Goal: Communication & Community: Share content

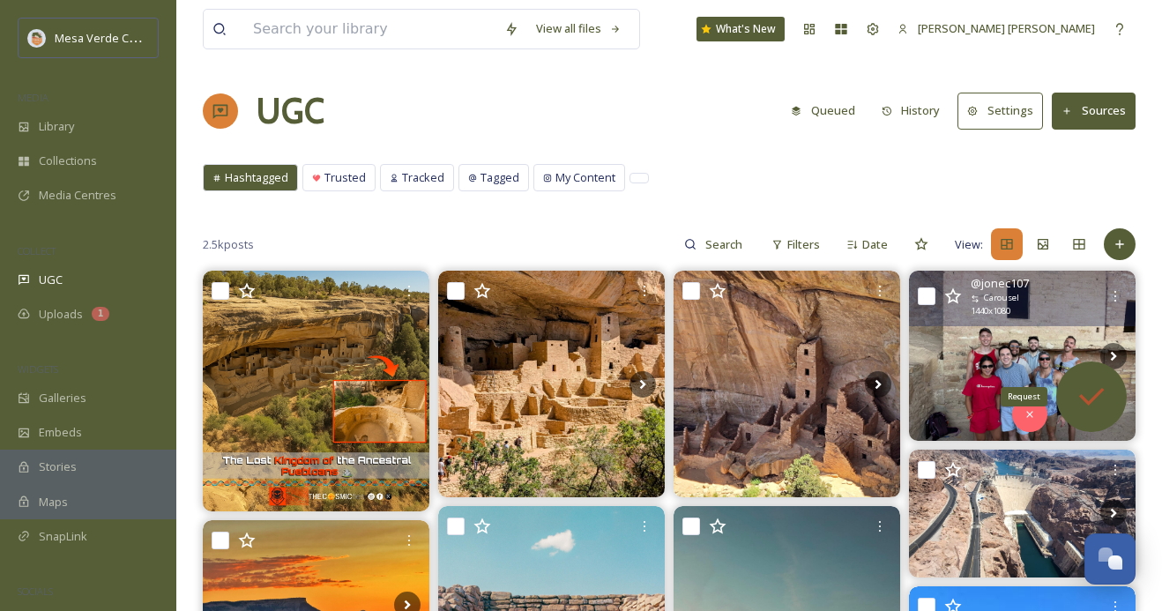
click at [1079, 382] on icon at bounding box center [1091, 396] width 35 height 35
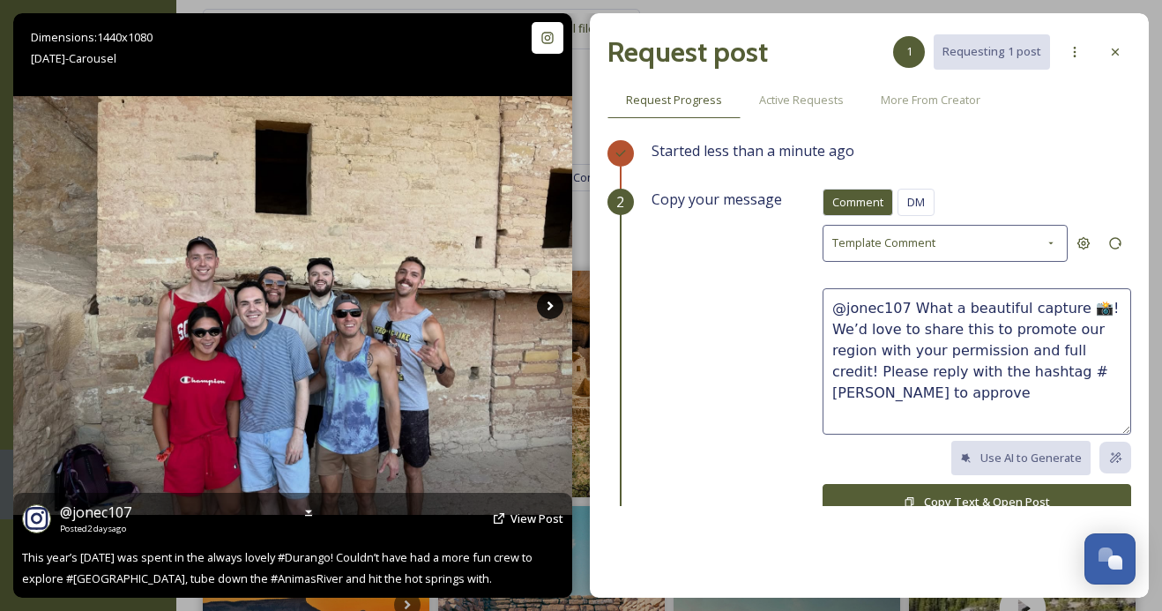
click at [557, 307] on icon at bounding box center [550, 306] width 26 height 26
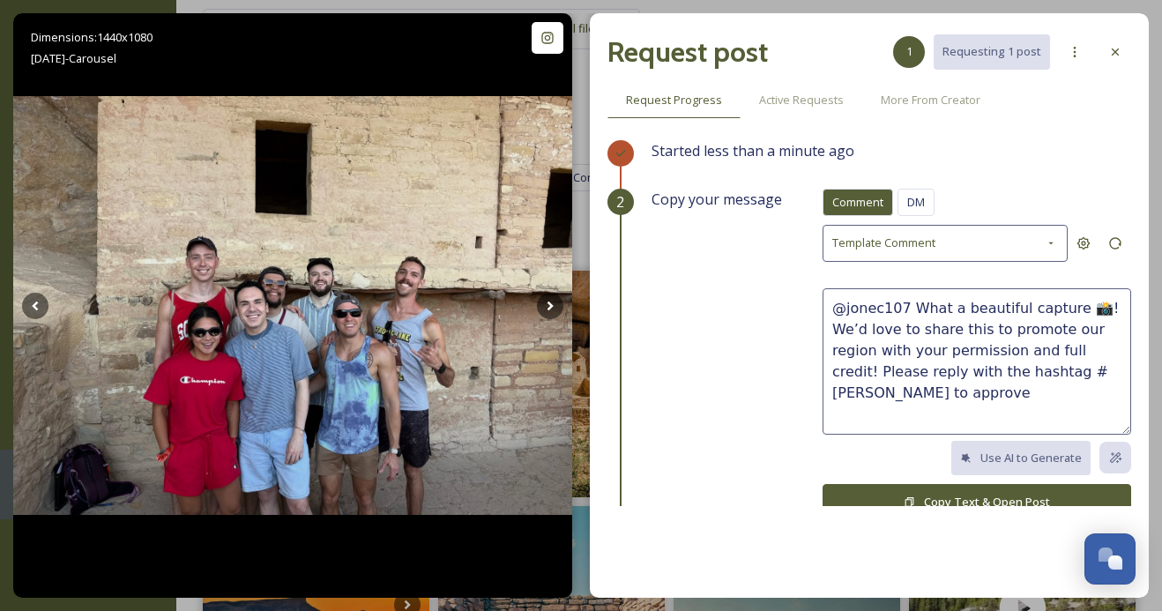
drag, startPoint x: 1117, startPoint y: 371, endPoint x: 911, endPoint y: 307, distance: 216.2
click at [911, 307] on textarea "@jonec107 What a beautiful capture 📸! We’d love to share this to promote our re…" at bounding box center [977, 361] width 309 height 146
click at [907, 202] on div "DM" at bounding box center [916, 202] width 37 height 27
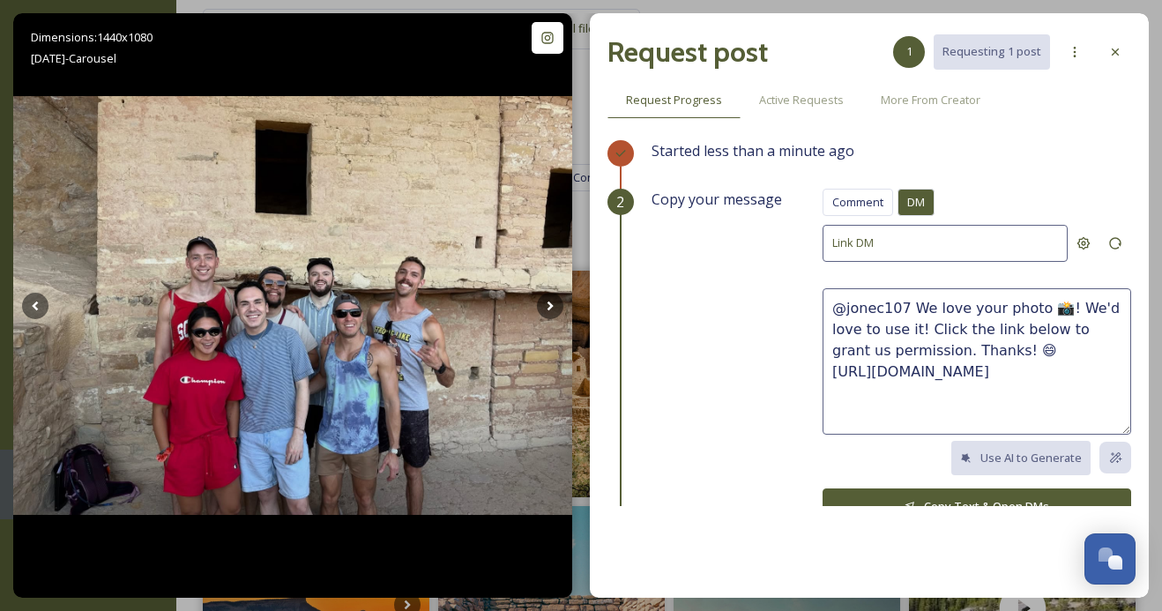
drag, startPoint x: 982, startPoint y: 344, endPoint x: 908, endPoint y: 312, distance: 79.8
click at [908, 312] on textarea "@jonec107 We love your photo 📸! We'd love to use it! Click the link below to gr…" at bounding box center [977, 361] width 309 height 146
paste textarea "These photos are awesome, we hope y’all had a fun trip! We'd love to share thes…"
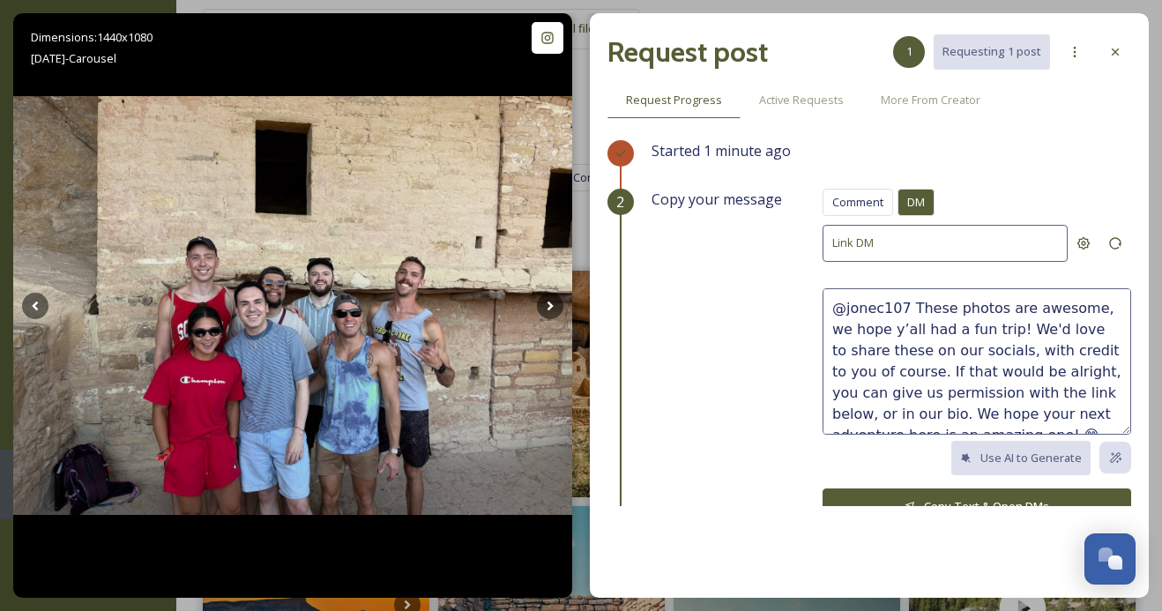
scroll to position [11, 0]
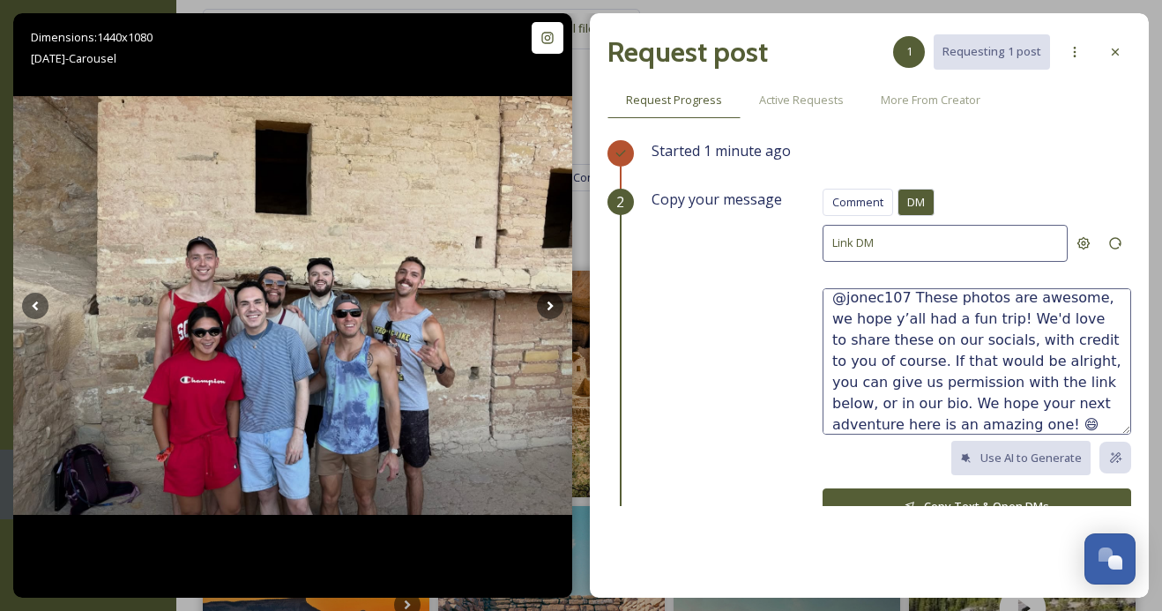
type textarea "@jonec107 These photos are awesome, we hope y’all had a fun trip! We'd love to …"
click at [913, 495] on button "Copy Text & Open DMs" at bounding box center [977, 507] width 309 height 36
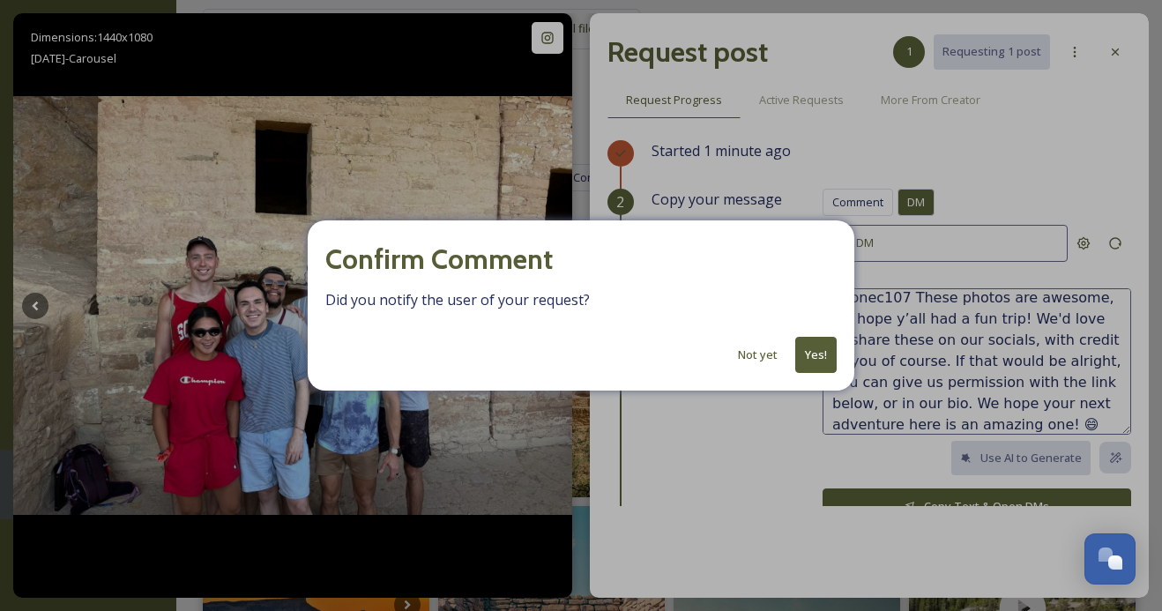
click at [805, 356] on button "Yes!" at bounding box center [816, 355] width 41 height 36
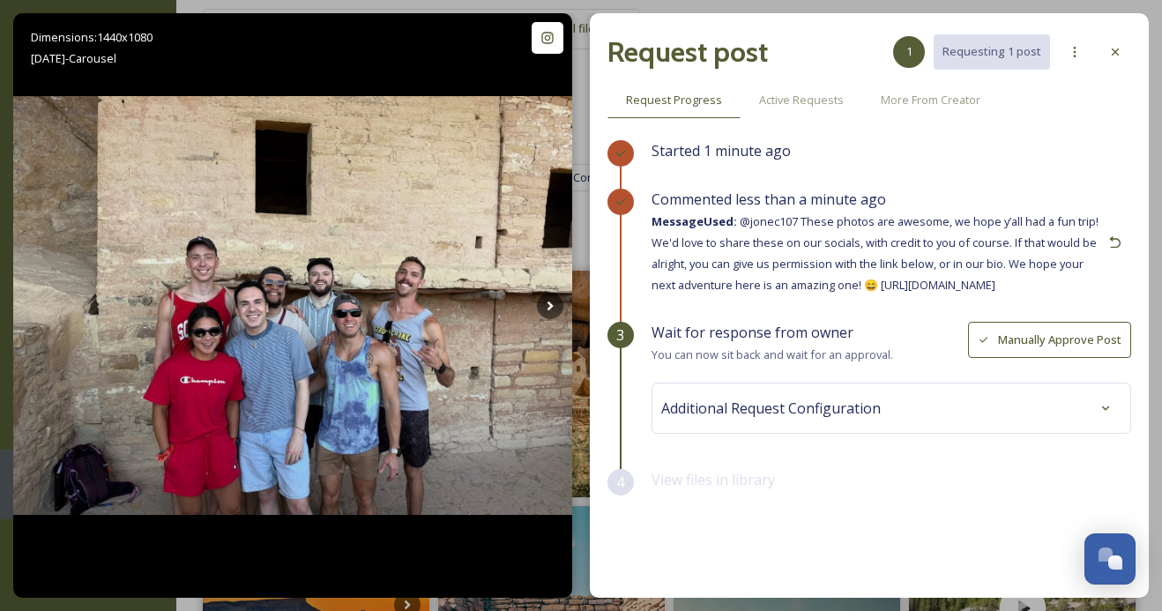
click at [1113, 50] on icon at bounding box center [1115, 52] width 7 height 7
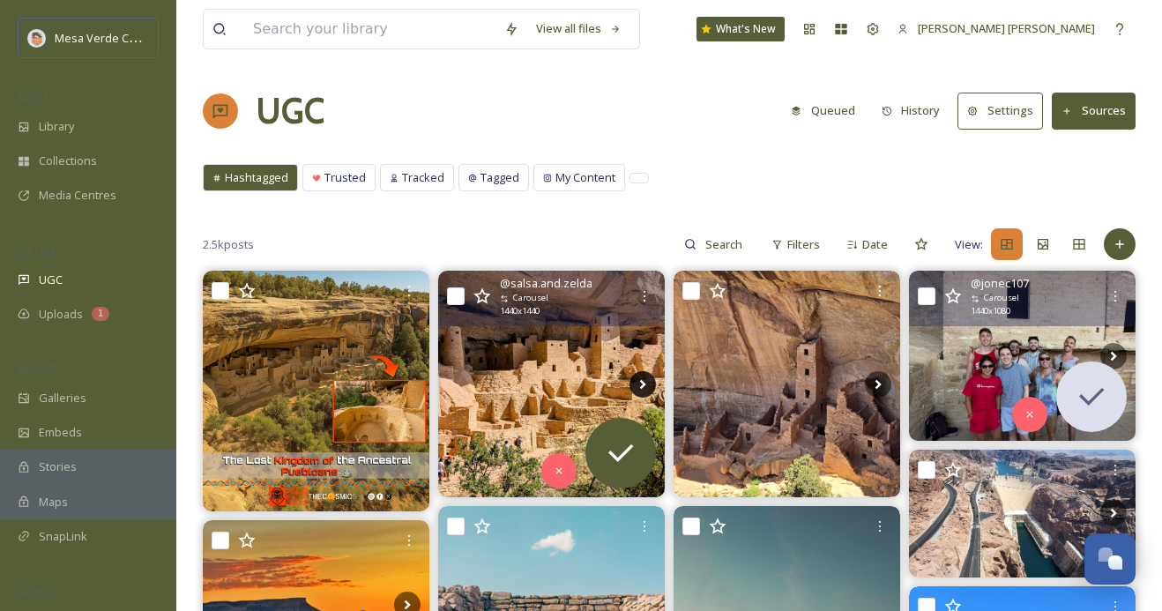
click at [642, 373] on icon at bounding box center [643, 384] width 26 height 26
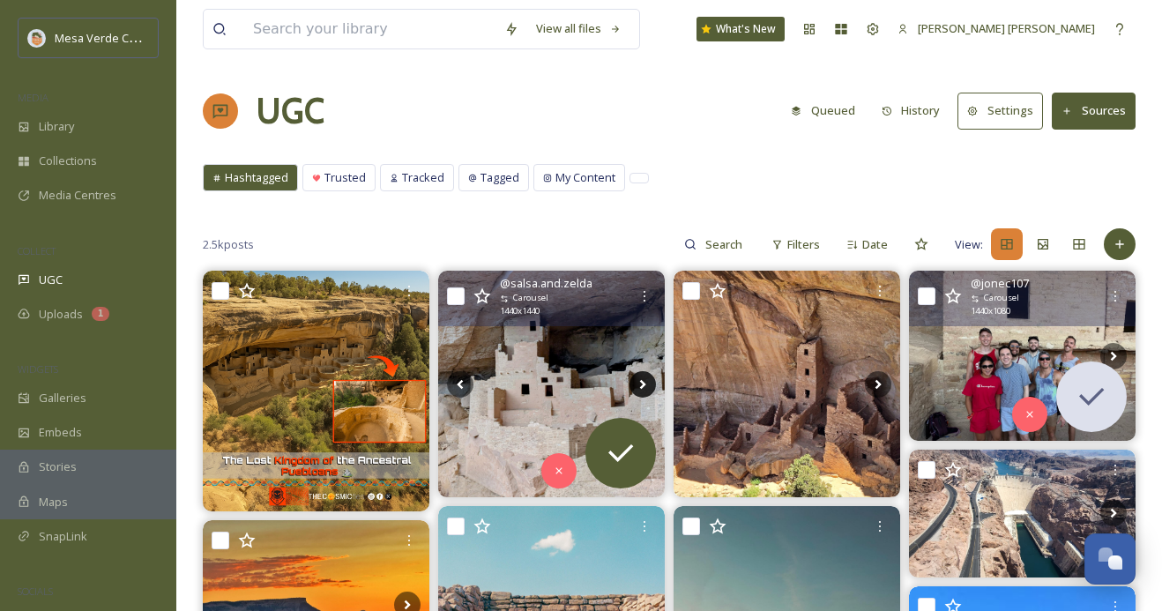
click at [643, 375] on icon at bounding box center [643, 384] width 26 height 26
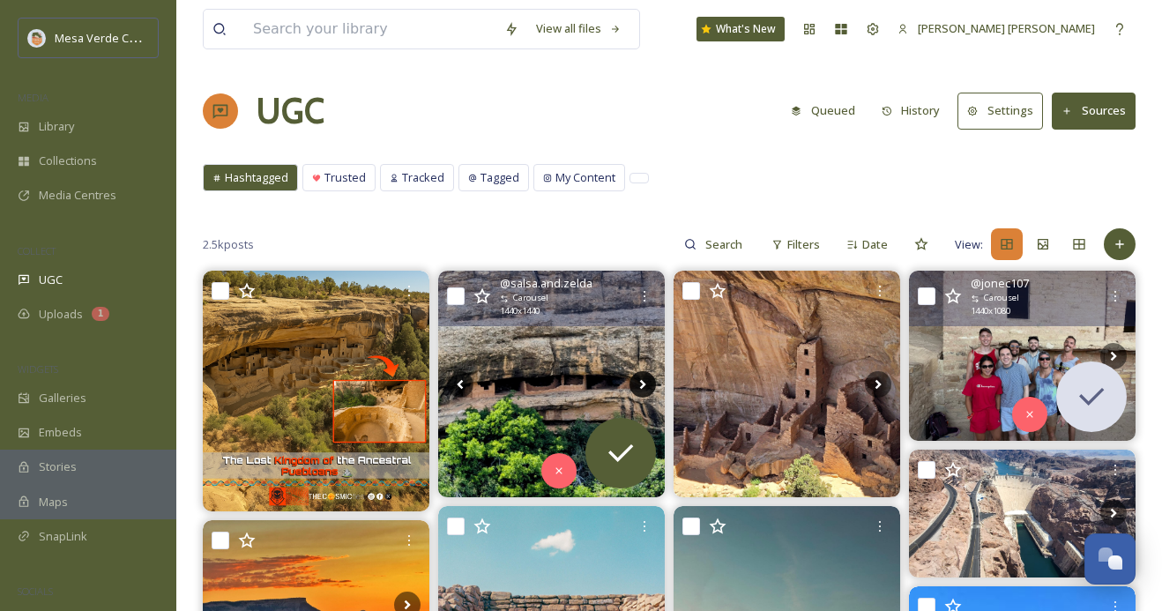
click at [643, 375] on icon at bounding box center [643, 384] width 26 height 26
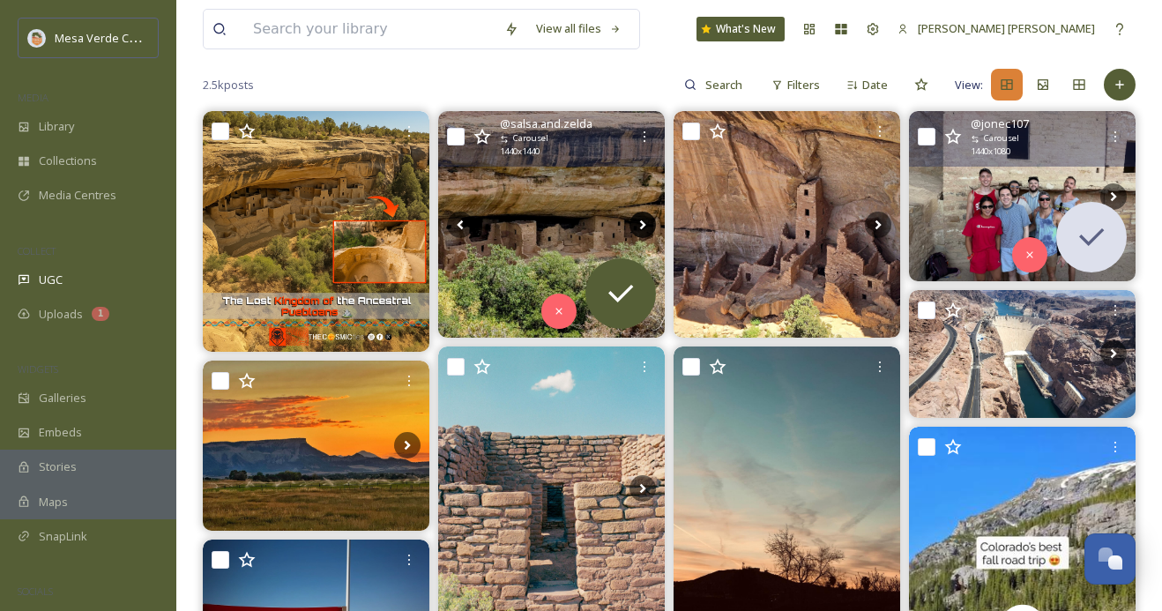
scroll to position [161, 0]
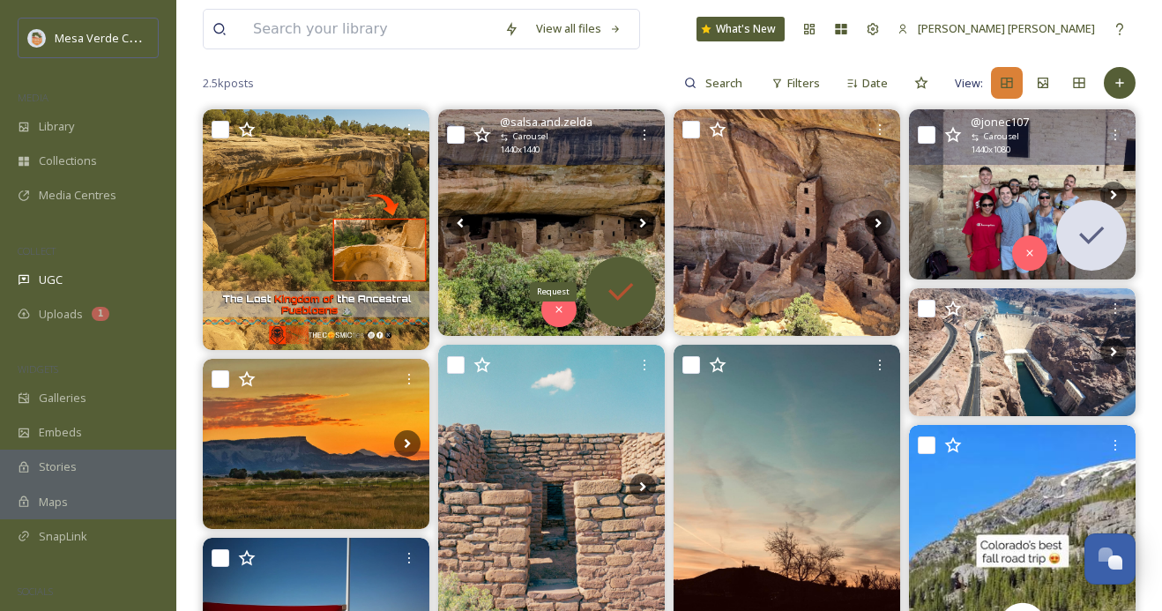
click at [635, 292] on icon at bounding box center [620, 291] width 35 height 35
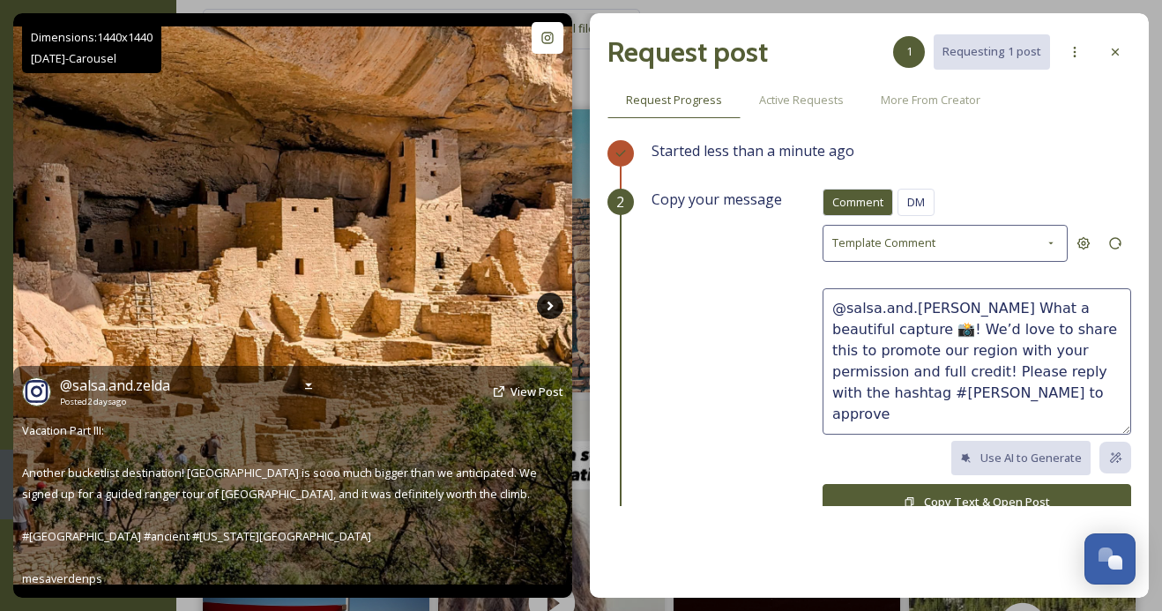
click at [549, 296] on icon at bounding box center [550, 306] width 26 height 26
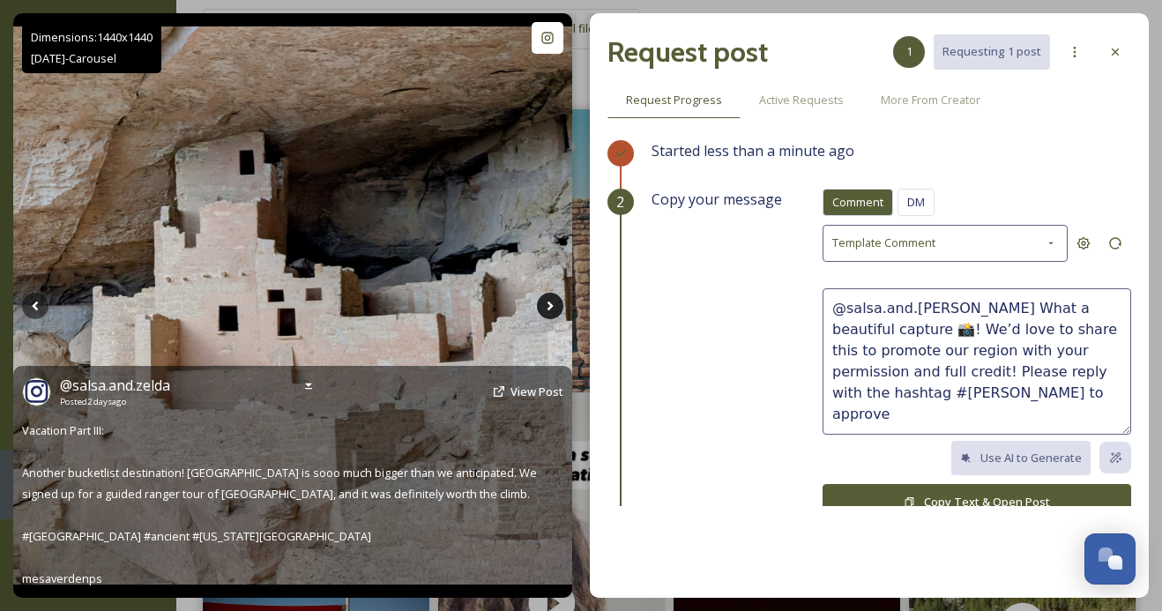
click at [549, 296] on icon at bounding box center [550, 306] width 26 height 26
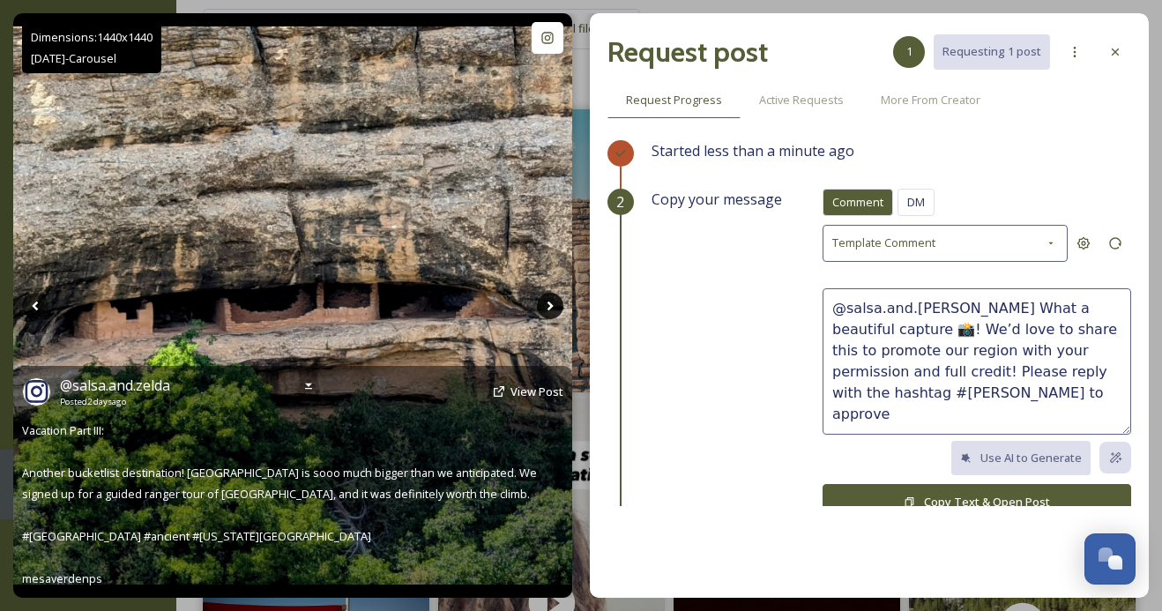
click at [549, 296] on icon at bounding box center [550, 306] width 26 height 26
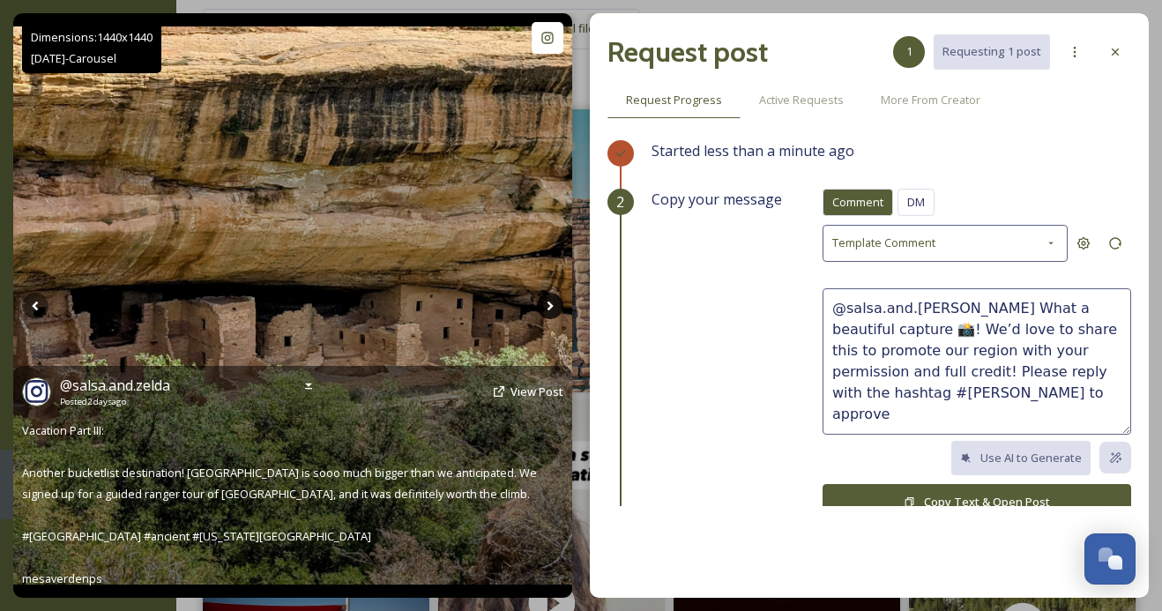
click at [549, 296] on icon at bounding box center [550, 306] width 26 height 26
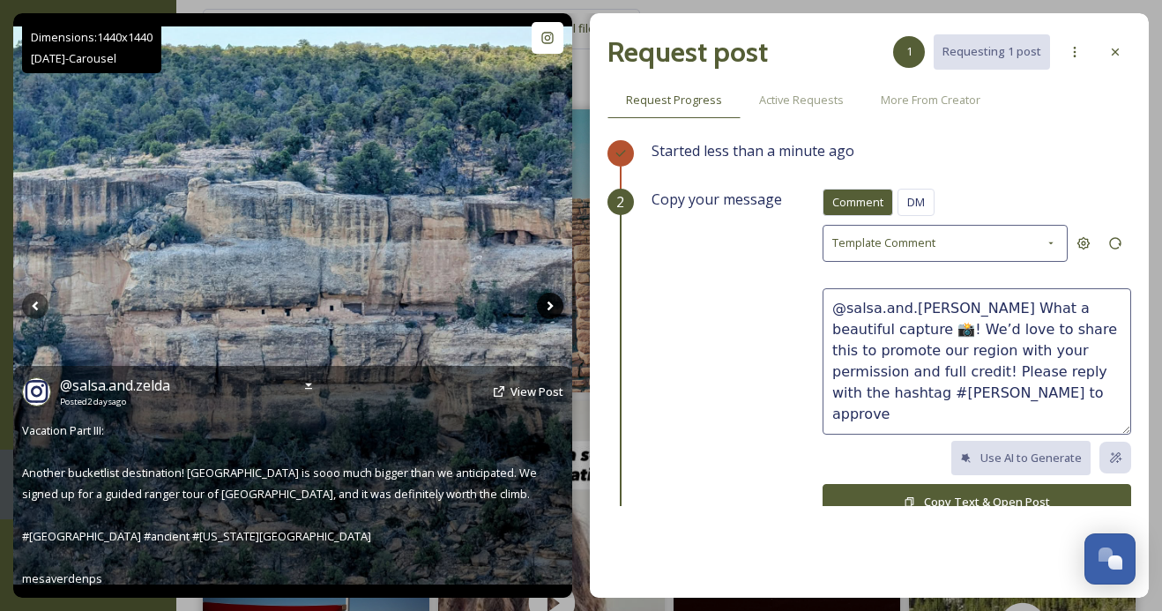
click at [549, 300] on icon at bounding box center [550, 306] width 26 height 26
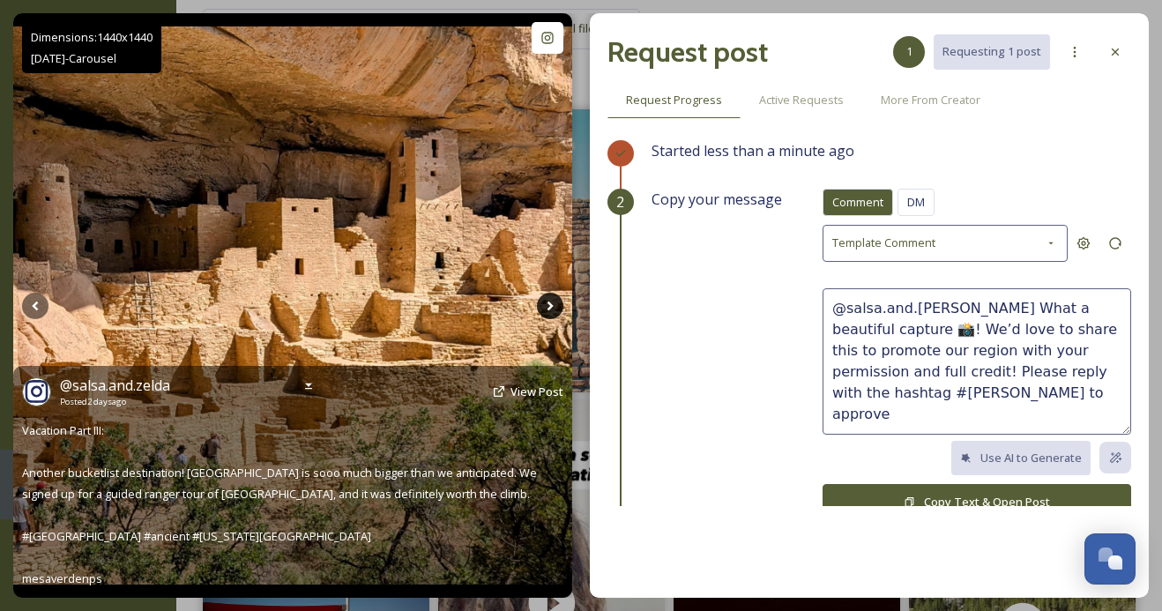
click at [549, 300] on icon at bounding box center [550, 306] width 26 height 26
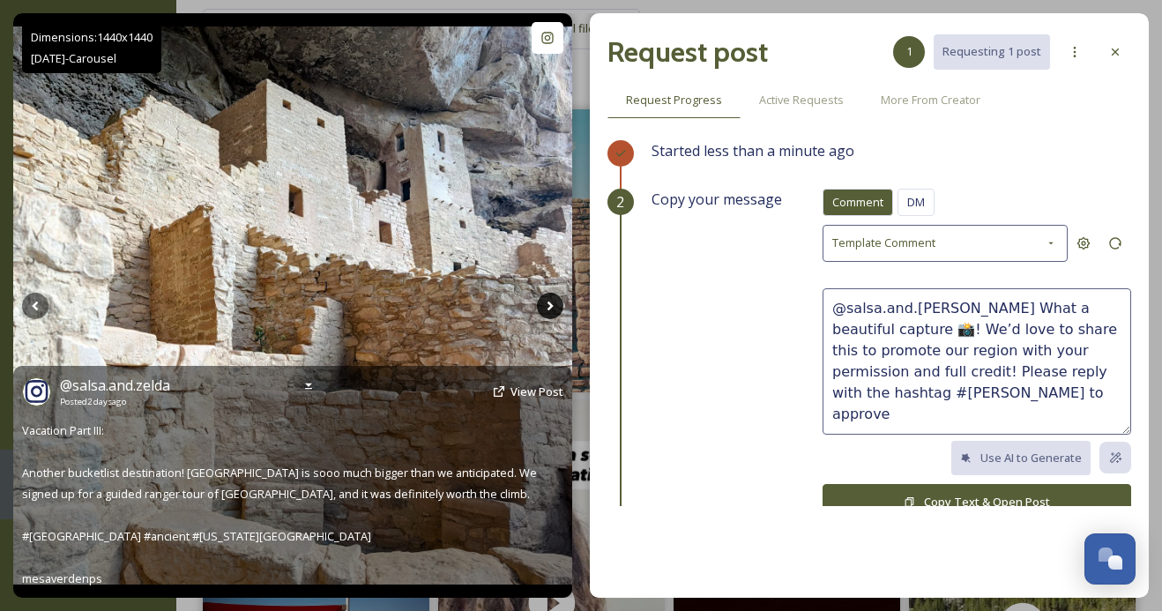
click at [549, 300] on icon at bounding box center [550, 306] width 26 height 26
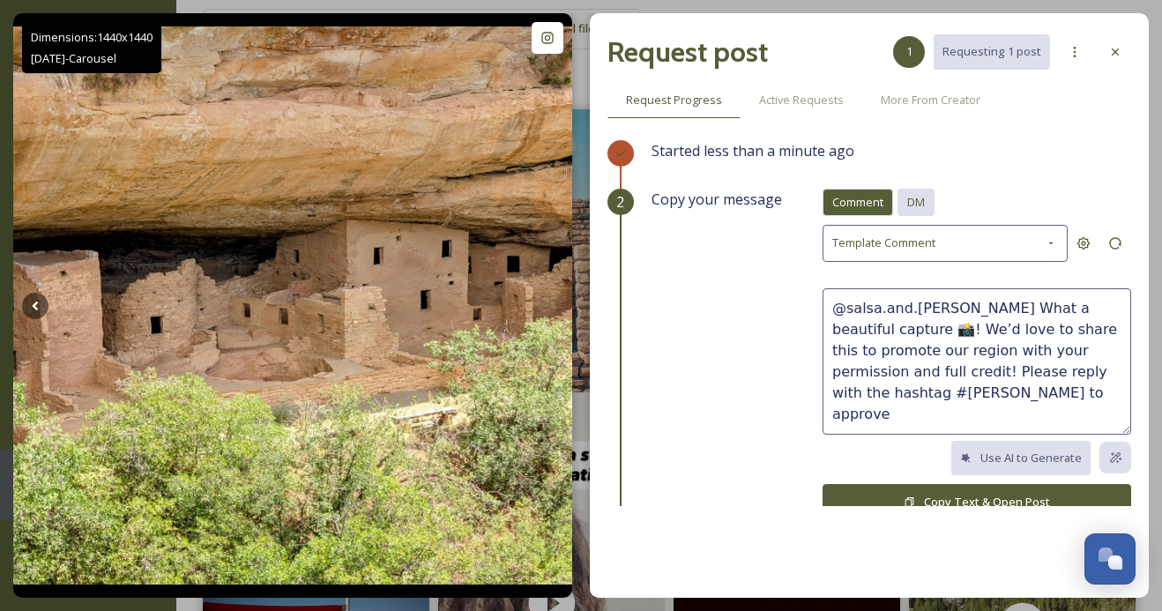
click at [930, 203] on div "DM" at bounding box center [916, 202] width 37 height 27
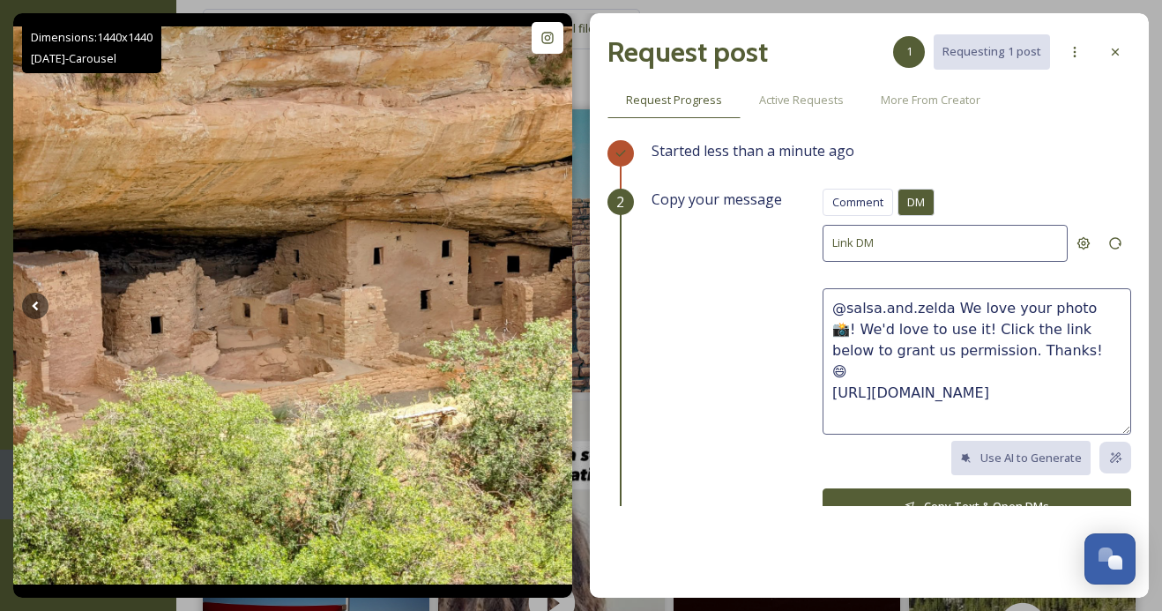
drag, startPoint x: 1043, startPoint y: 347, endPoint x: 951, endPoint y: 306, distance: 101.1
click at [951, 306] on textarea "@salsa.and.zelda We love your photo 📸! We'd love to use it! Click the link belo…" at bounding box center [977, 361] width 309 height 146
paste textarea "@jonec107 These photos are awesome, we hope y’all had a fun trip! We'd love to …"
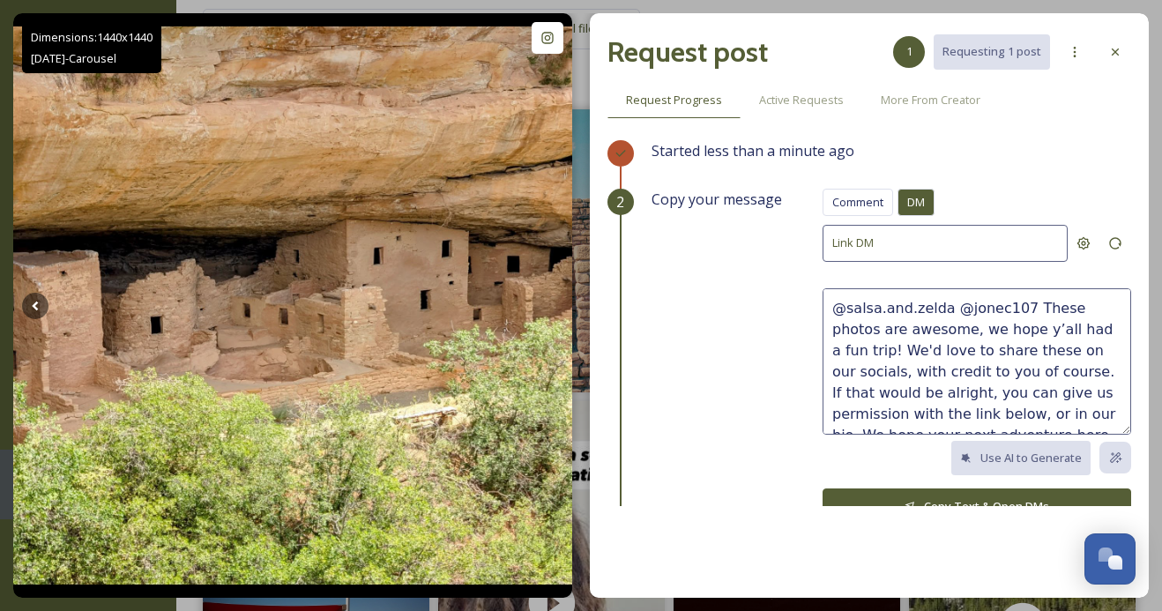
click at [1005, 326] on textarea "@salsa.and.zelda @jonec107 These photos are awesome, we hope y’all had a fun tr…" at bounding box center [977, 361] width 309 height 146
drag, startPoint x: 1020, startPoint y: 307, endPoint x: 958, endPoint y: 308, distance: 62.6
click at [960, 308] on textarea "@salsa.and.zelda @jonec107 These photos are awesome, we hope you had a fun trip…" at bounding box center [977, 361] width 309 height 146
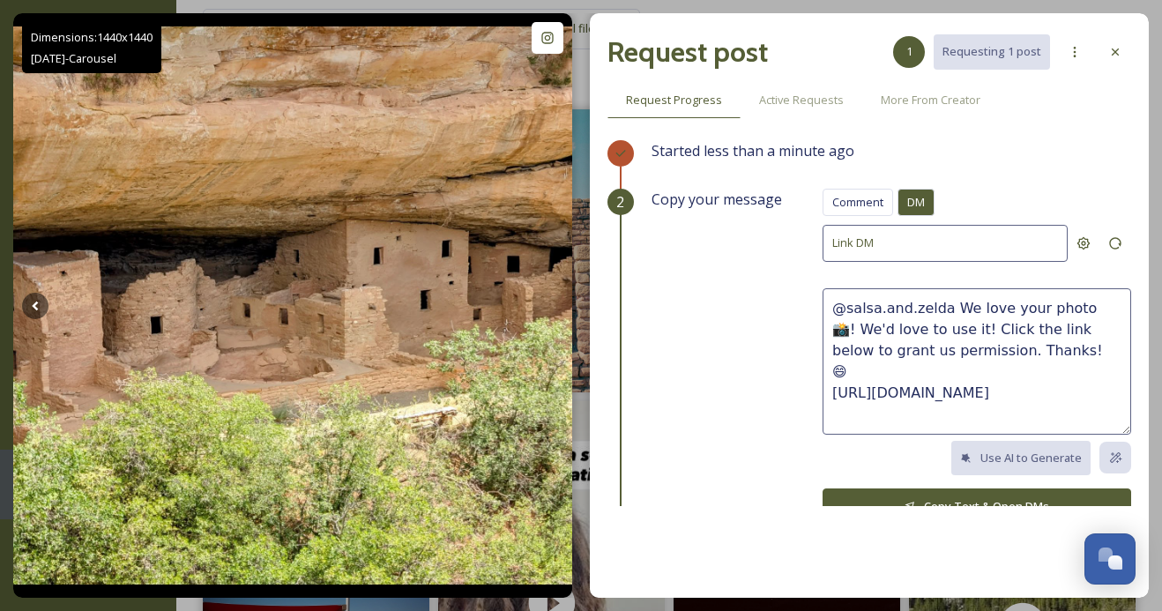
click at [687, 516] on div "Request post 1 Requesting 1 post Request Progress Active Requests More From Cre…" at bounding box center [869, 305] width 559 height 585
drag, startPoint x: 1042, startPoint y: 350, endPoint x: 947, endPoint y: 303, distance: 106.1
click at [947, 303] on textarea "@salsa.and.zelda We love your photo 📸! We'd love to use it! Click the link belo…" at bounding box center [977, 361] width 309 height 146
paste textarea "These photos are awesome, we hope y’all had a fun trip! We'd love to share thes…"
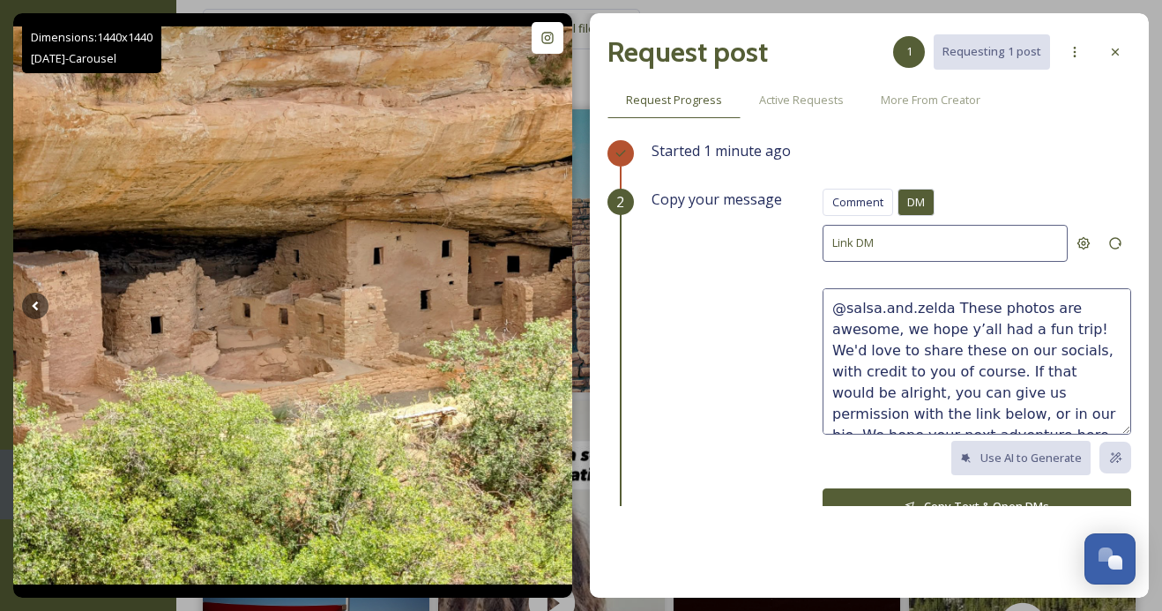
scroll to position [11, 0]
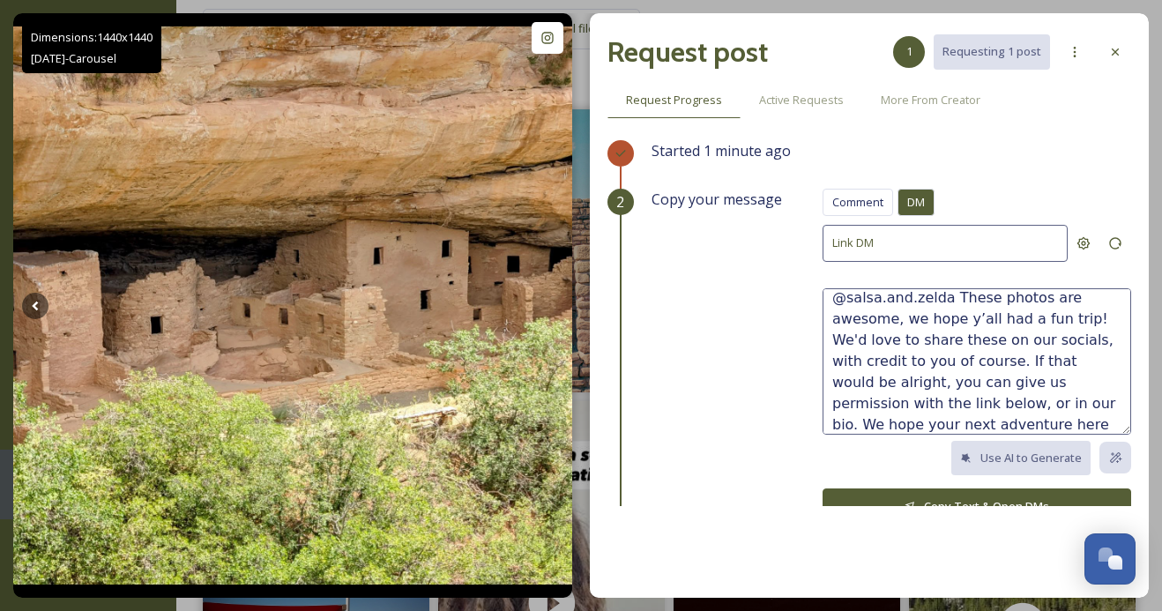
click at [981, 317] on textarea "@salsa.and.zelda These photos are awesome, we hope y’all had a fun trip! We'd l…" at bounding box center [977, 361] width 309 height 146
type textarea "@salsa.and.zelda These photos are awesome, we hope you had a fun trip! We'd lov…"
click at [916, 501] on icon at bounding box center [910, 506] width 11 height 11
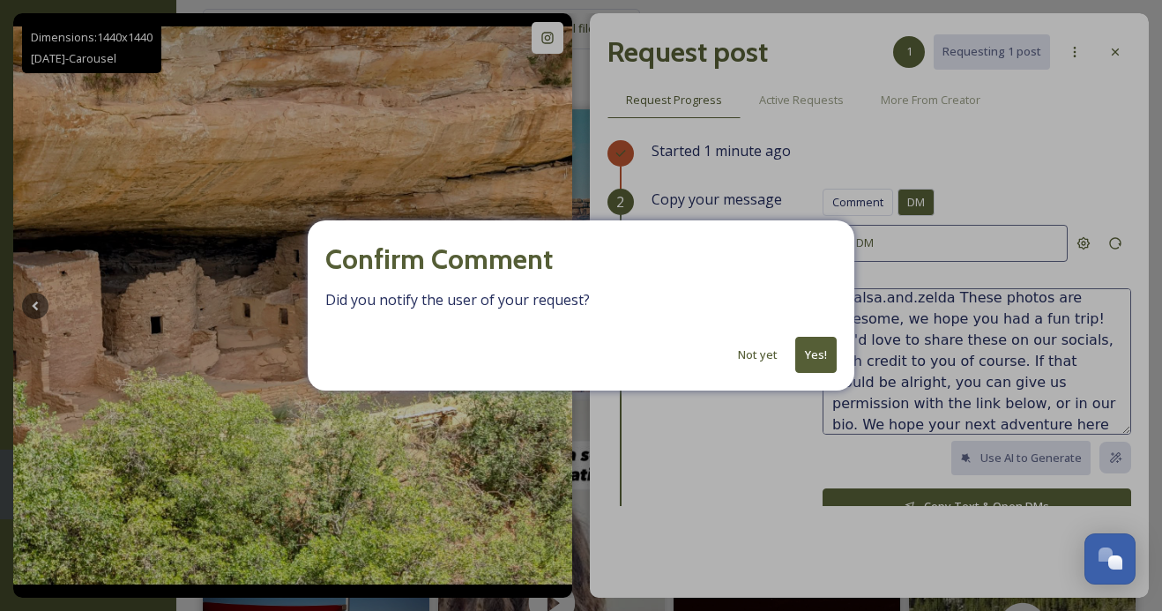
click at [825, 346] on button "Yes!" at bounding box center [816, 355] width 41 height 36
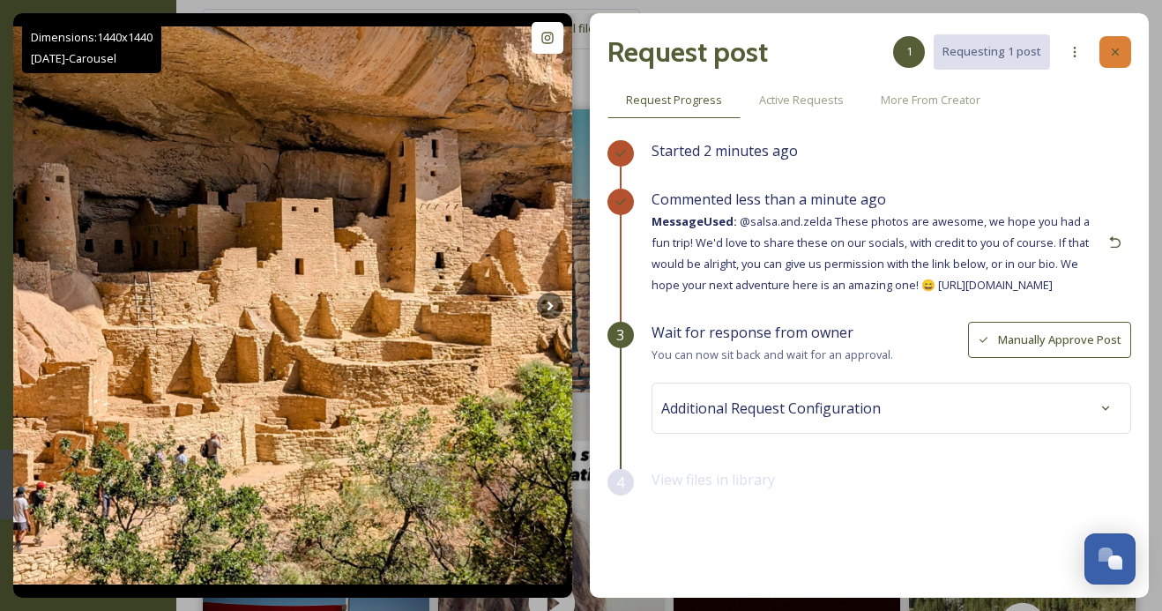
click at [1124, 50] on div at bounding box center [1116, 52] width 32 height 32
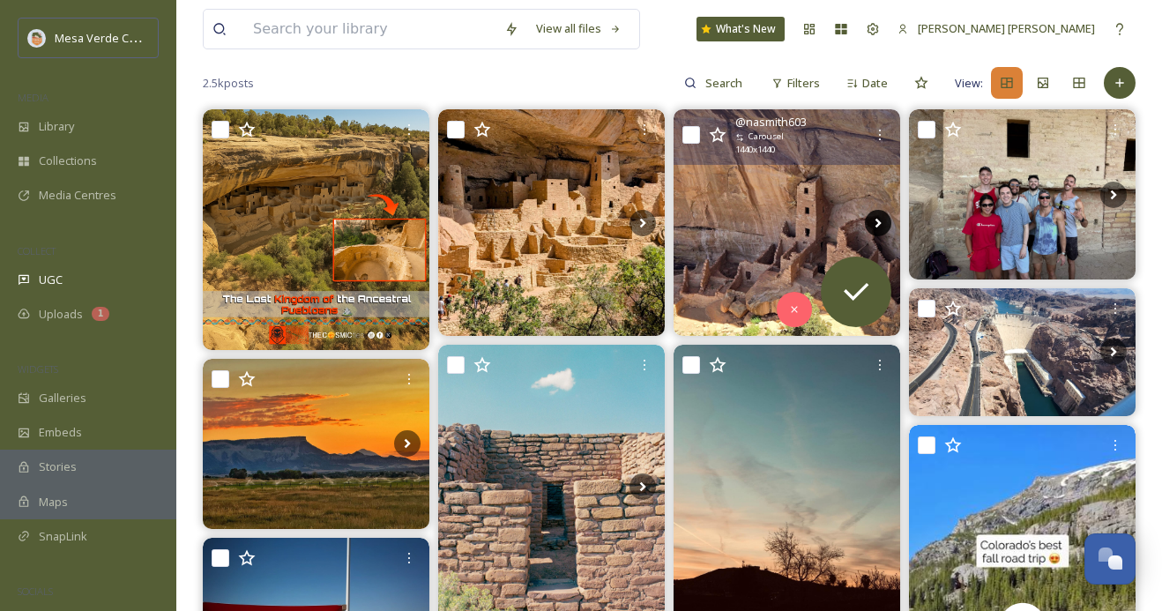
click at [876, 222] on icon at bounding box center [878, 223] width 26 height 26
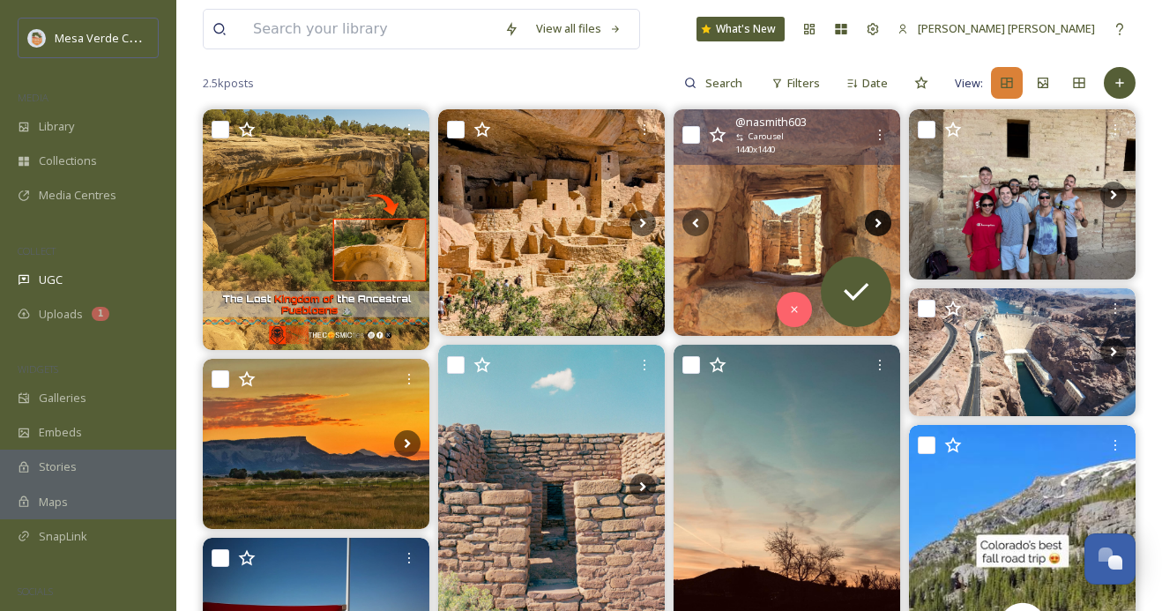
click at [876, 222] on icon at bounding box center [878, 223] width 26 height 26
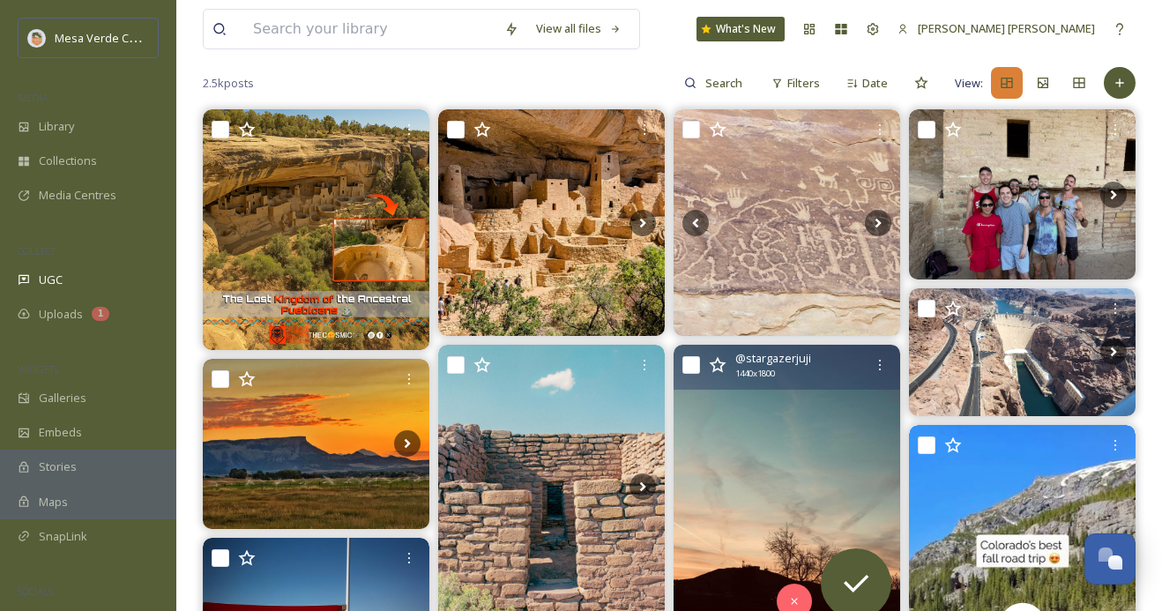
scroll to position [392, 0]
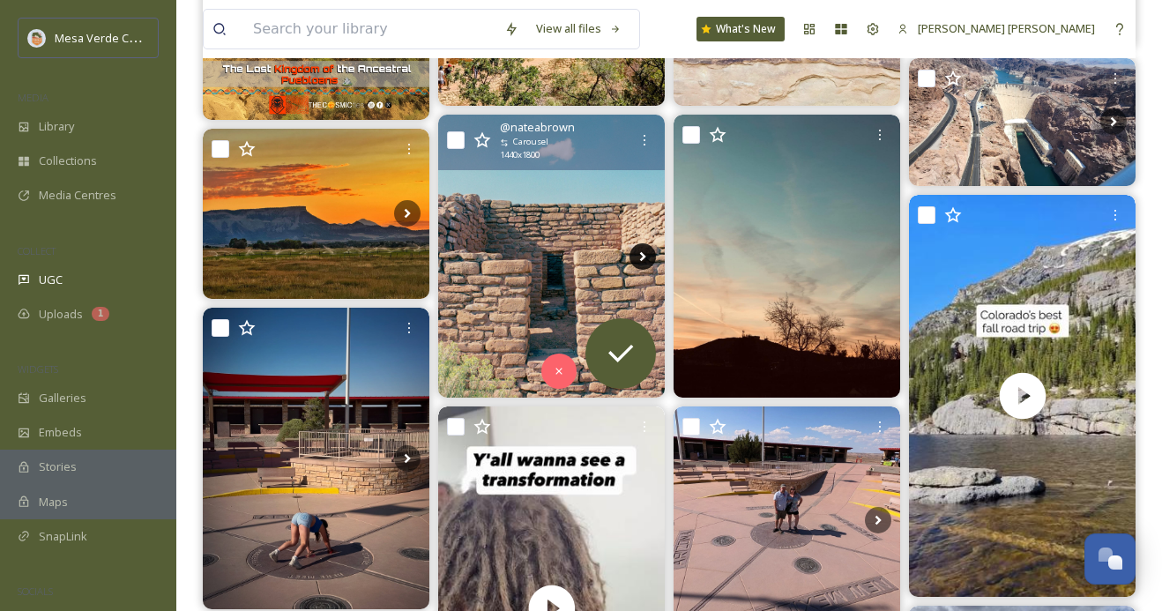
click at [639, 253] on icon at bounding box center [643, 256] width 26 height 26
click at [639, 251] on icon at bounding box center [643, 256] width 26 height 26
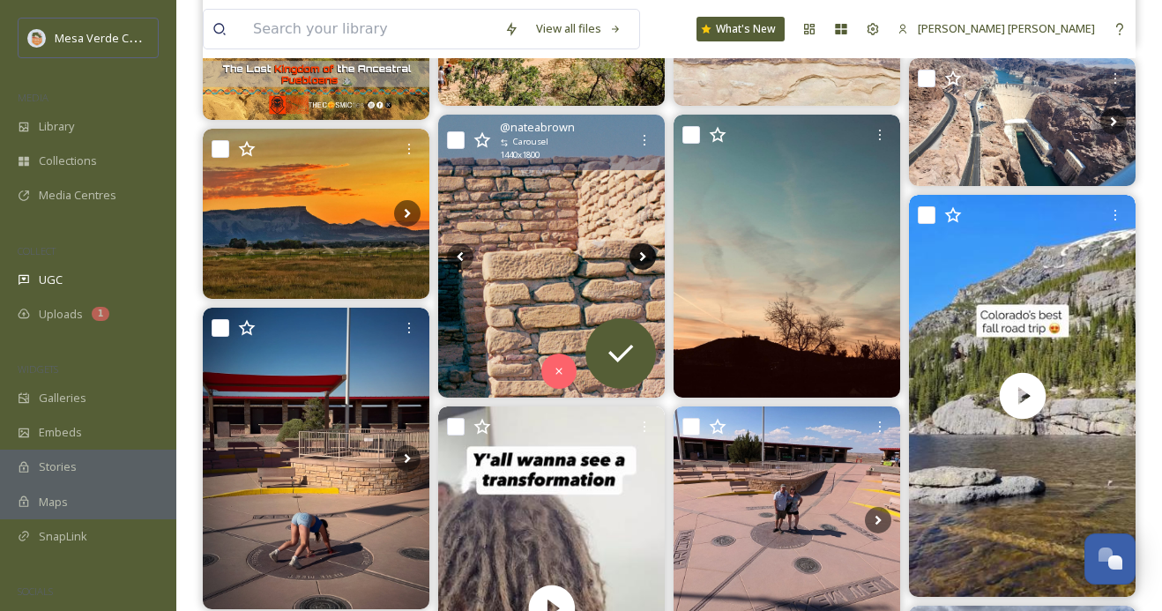
click at [639, 251] on icon at bounding box center [643, 256] width 26 height 26
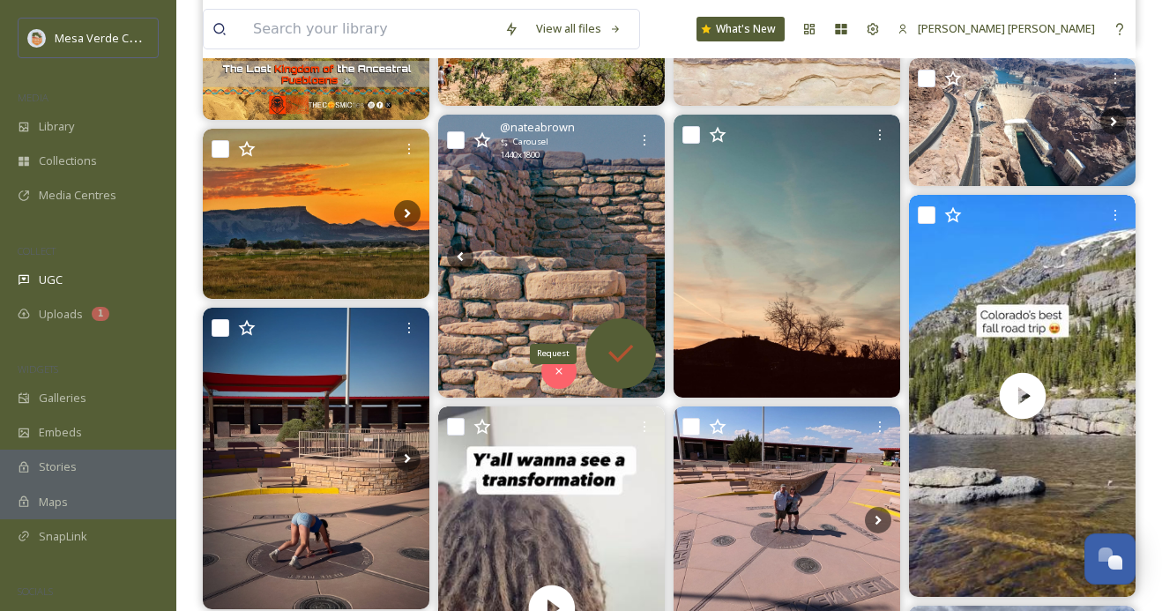
click at [637, 352] on icon at bounding box center [620, 353] width 35 height 35
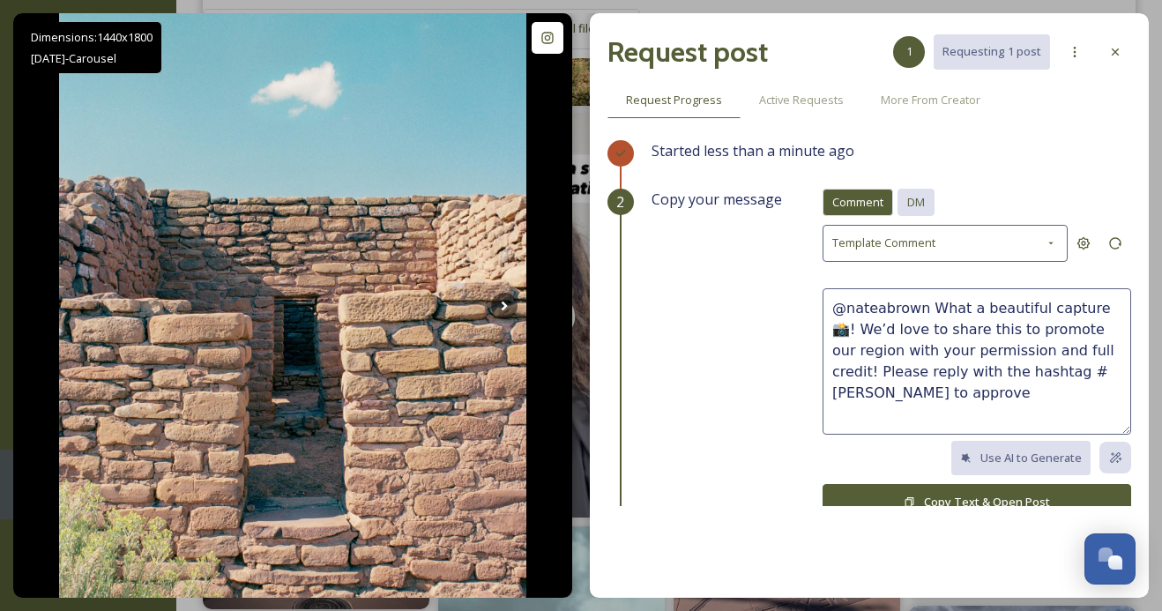
click at [925, 203] on span "DM" at bounding box center [917, 202] width 18 height 17
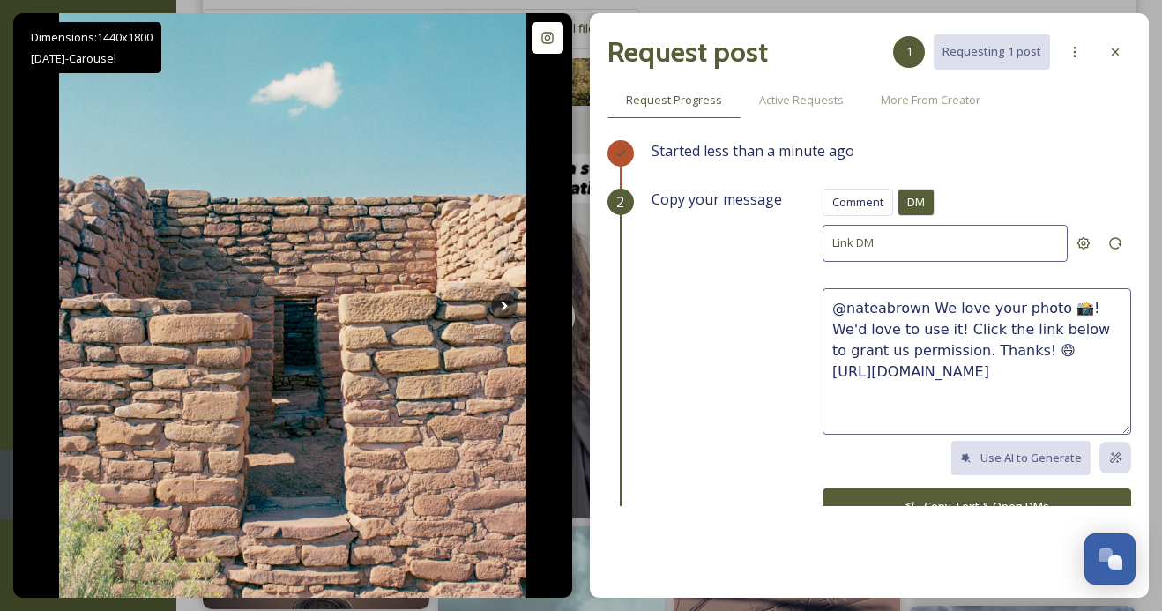
drag, startPoint x: 985, startPoint y: 349, endPoint x: 927, endPoint y: 308, distance: 71.5
click at [927, 308] on textarea "@nateabrown We love your photo 📸! We'd love to use it! Click the link below to …" at bounding box center [977, 361] width 309 height 146
paste textarea "These photos are super cool, we hope y’all had a fun trip! We'd love to share t…"
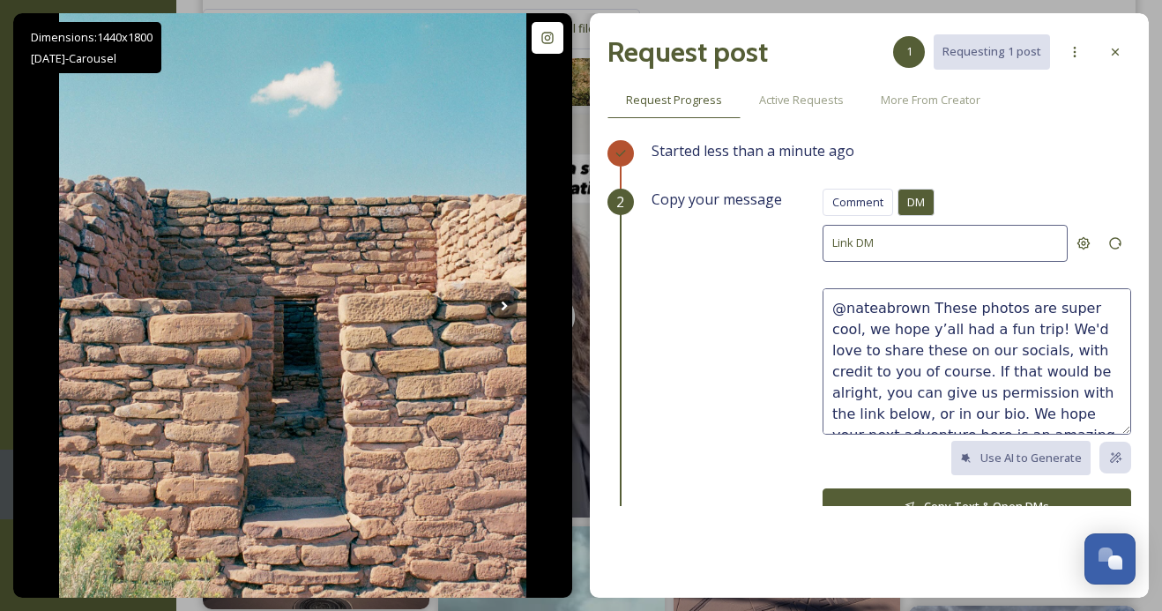
scroll to position [11, 0]
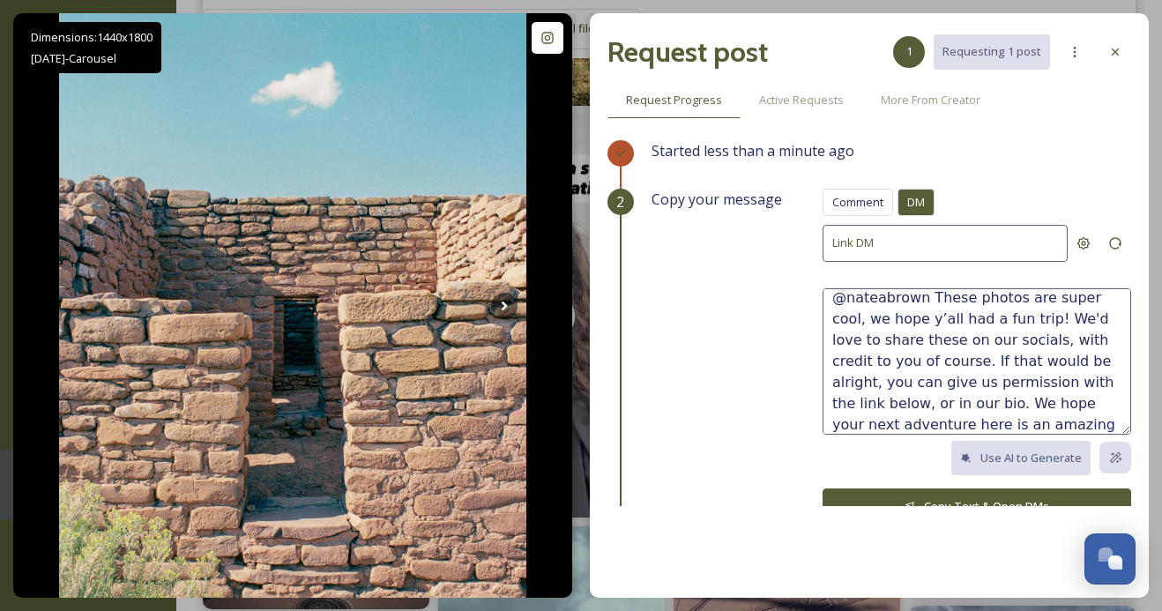
type textarea "@nateabrown These photos are super cool, we hope y’all had a fun trip! We'd lov…"
click at [969, 499] on button "Copy Text & Open DMs" at bounding box center [977, 507] width 309 height 36
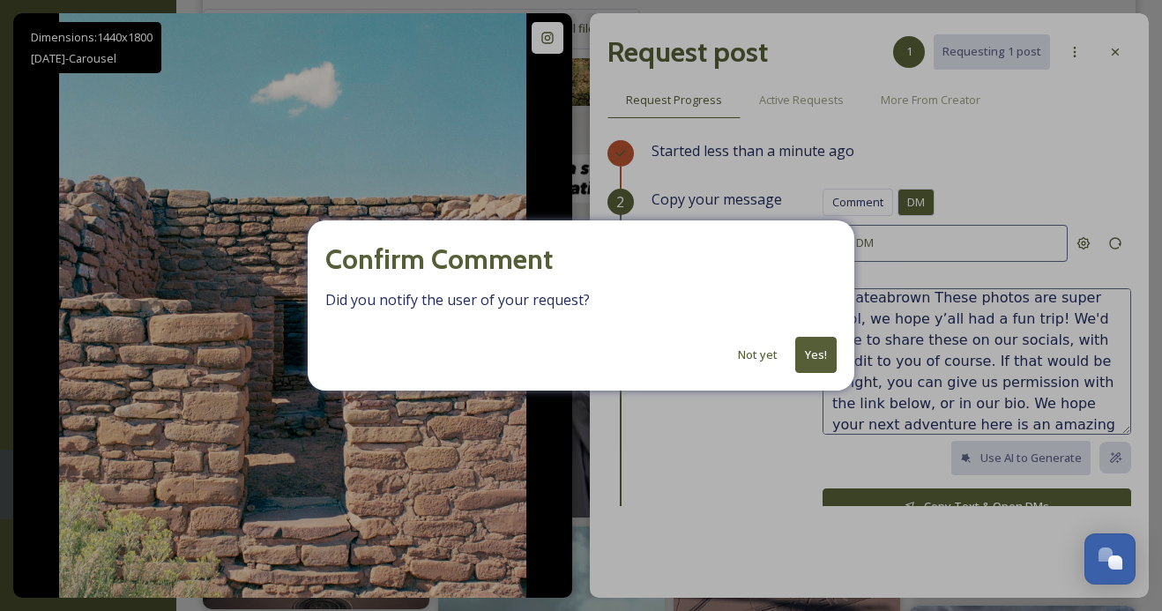
click at [820, 362] on button "Yes!" at bounding box center [816, 355] width 41 height 36
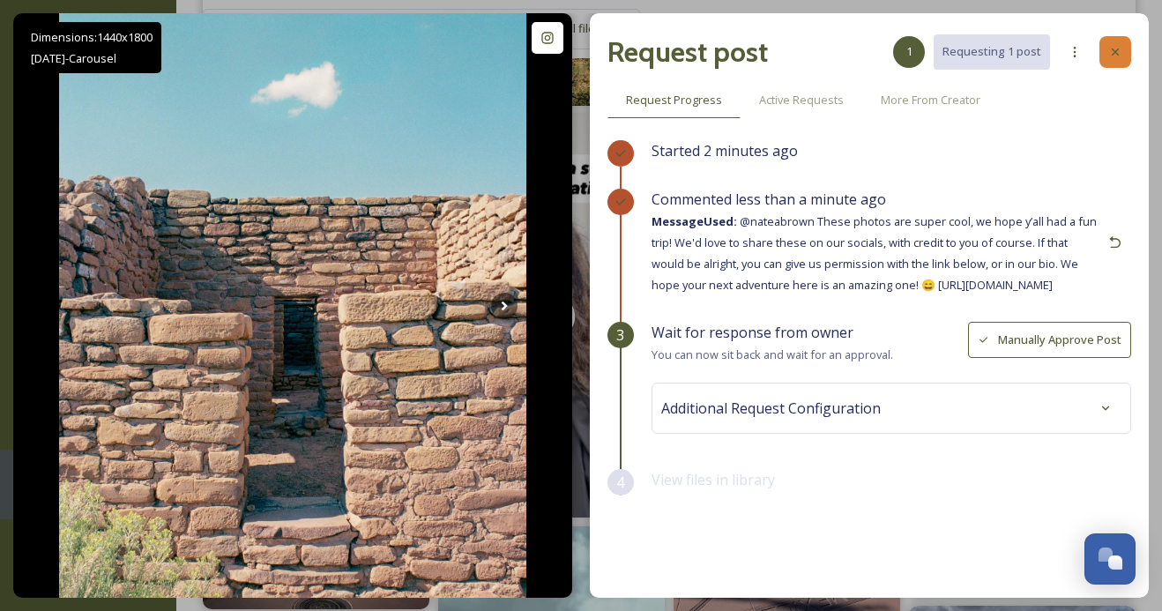
click at [1115, 52] on icon at bounding box center [1115, 52] width 7 height 7
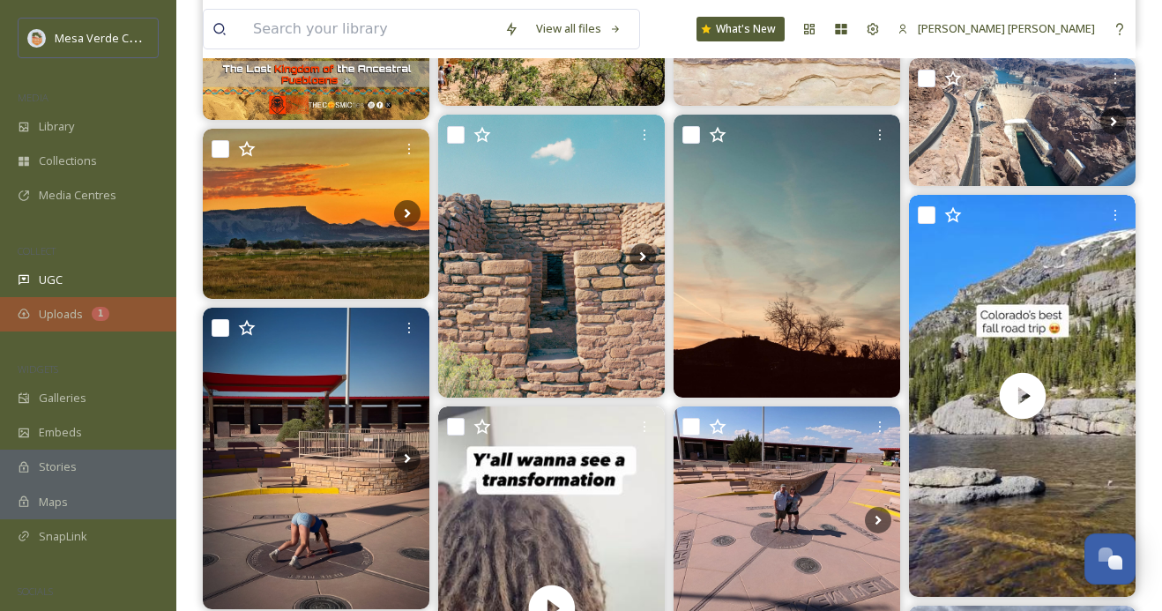
click at [95, 312] on div "1" at bounding box center [101, 314] width 18 height 14
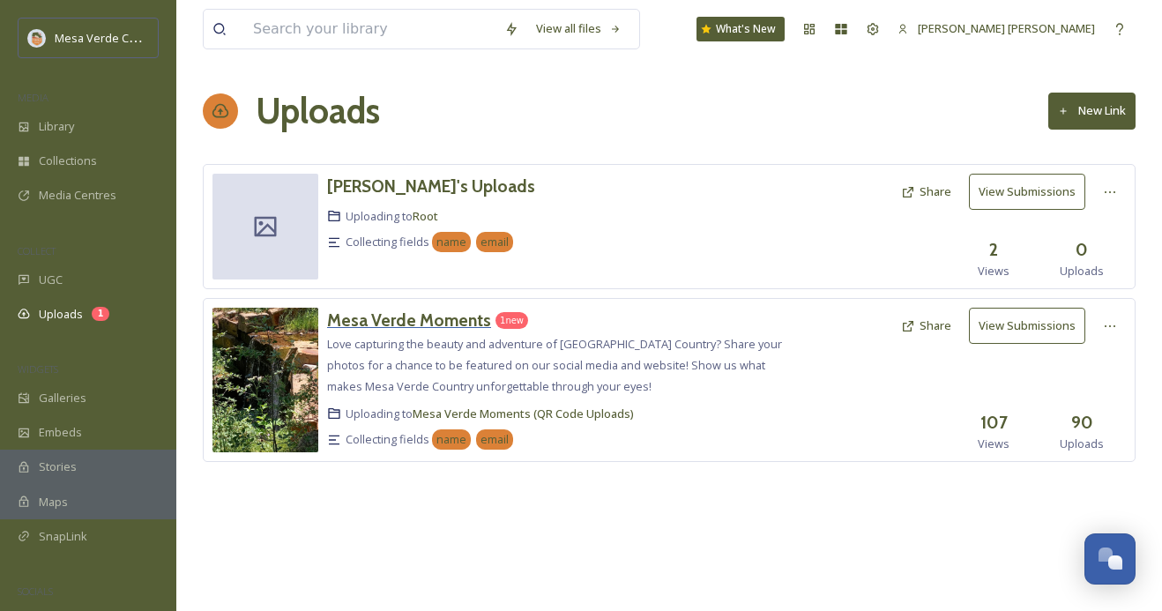
click at [367, 312] on h3 "Mesa Verde Moments" at bounding box center [409, 320] width 164 height 21
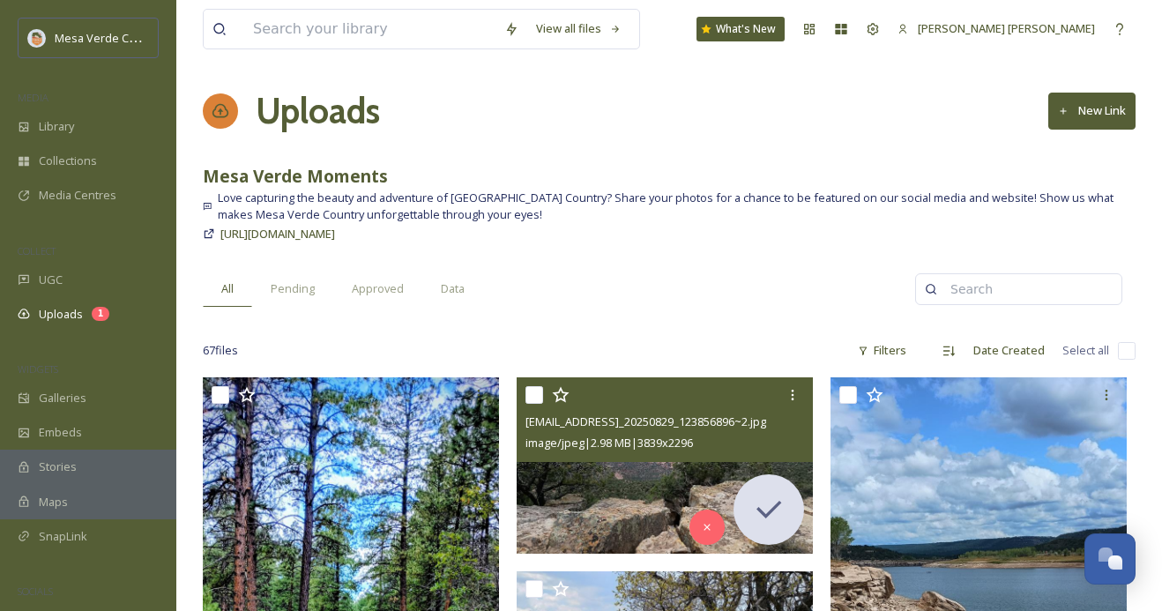
click at [611, 493] on img at bounding box center [665, 465] width 296 height 177
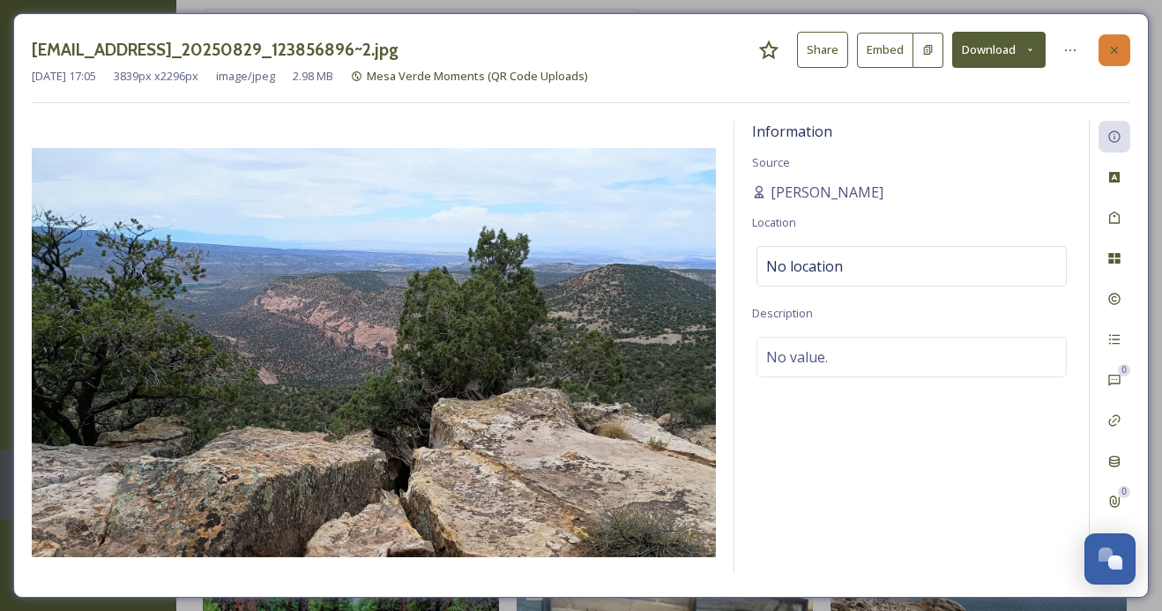
click at [1112, 47] on icon at bounding box center [1114, 49] width 7 height 7
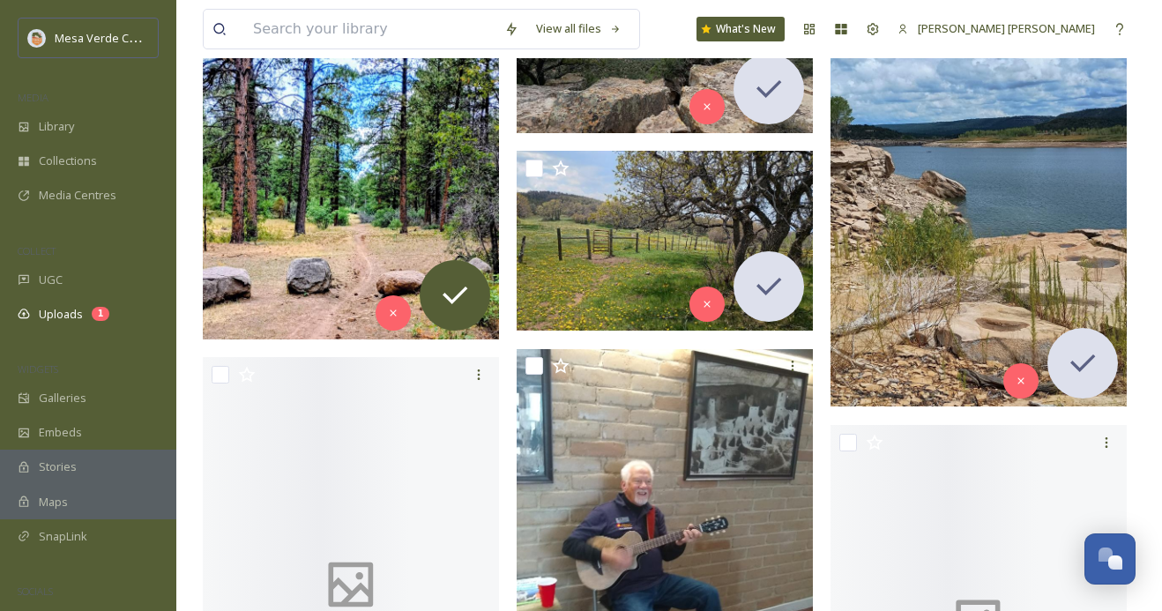
scroll to position [420, 0]
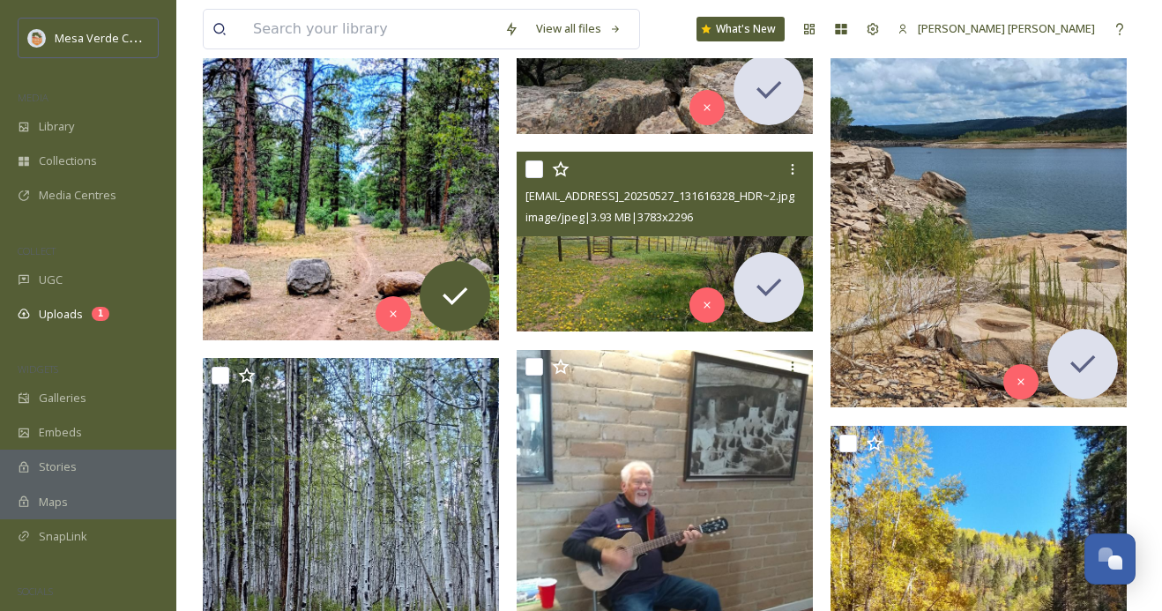
click at [636, 247] on img at bounding box center [665, 242] width 296 height 180
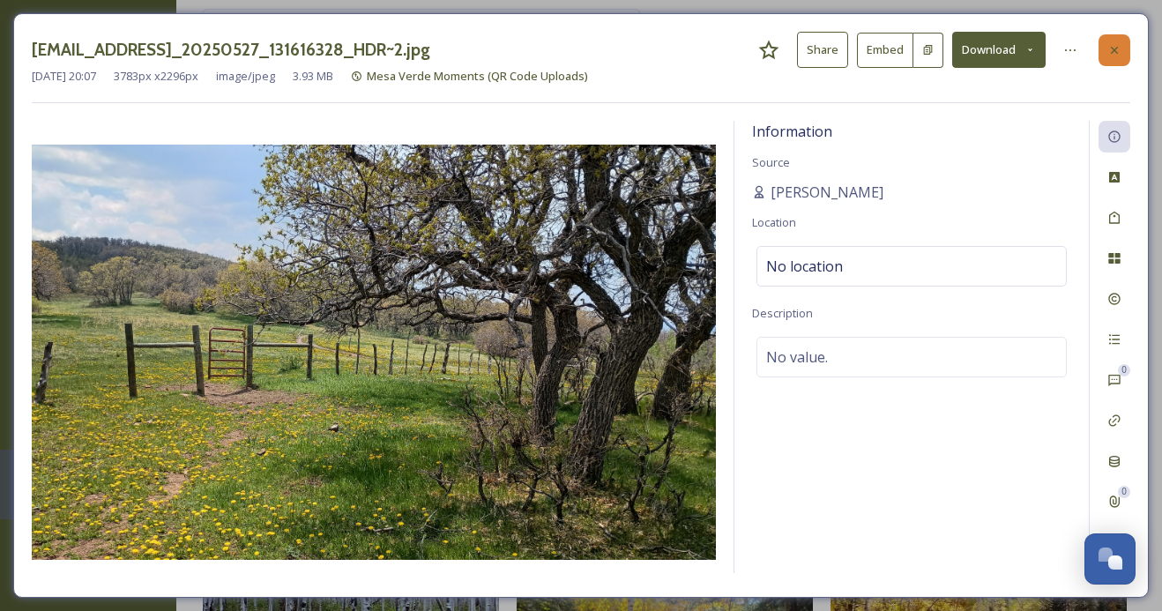
click at [1116, 47] on icon at bounding box center [1114, 49] width 7 height 7
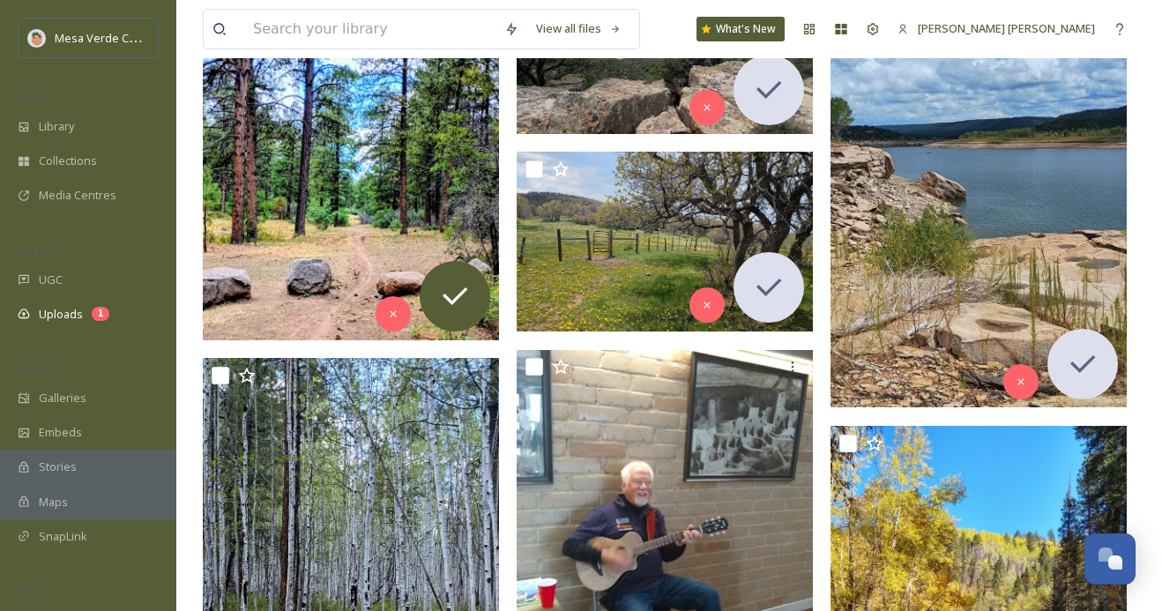
click at [403, 207] on img at bounding box center [351, 149] width 296 height 383
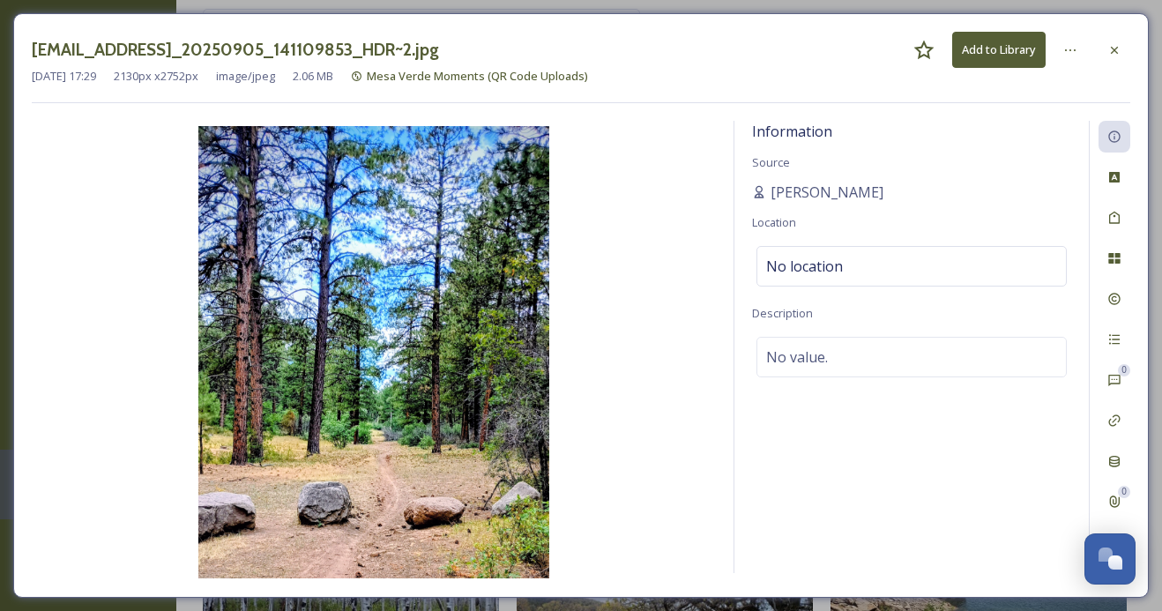
click at [1110, 47] on icon at bounding box center [1115, 50] width 14 height 14
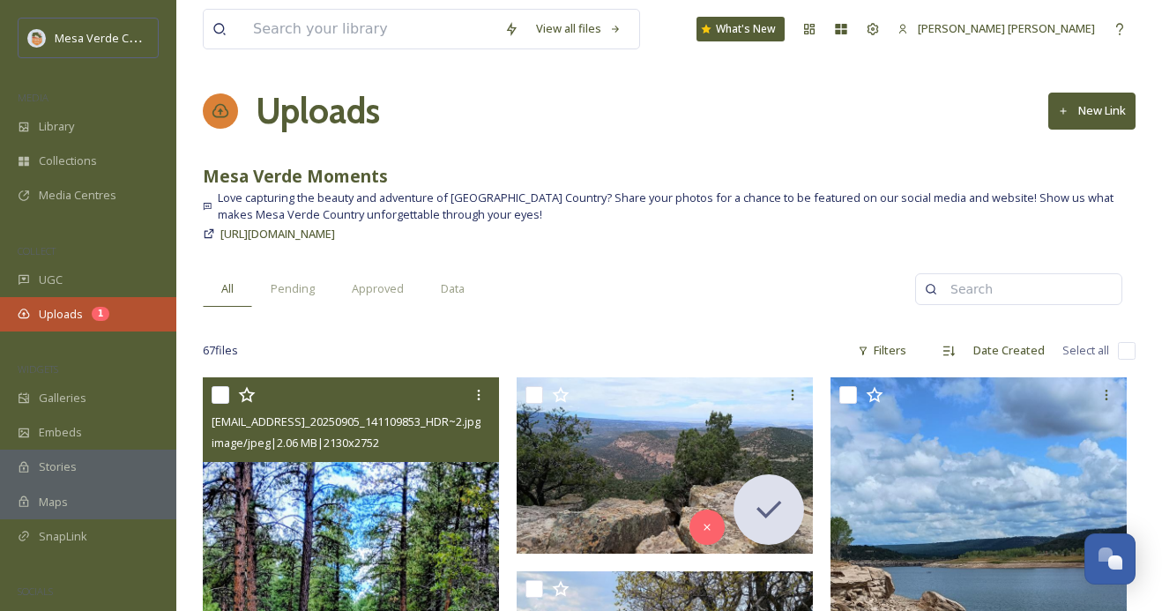
click at [69, 317] on span "Uploads" at bounding box center [61, 314] width 44 height 17
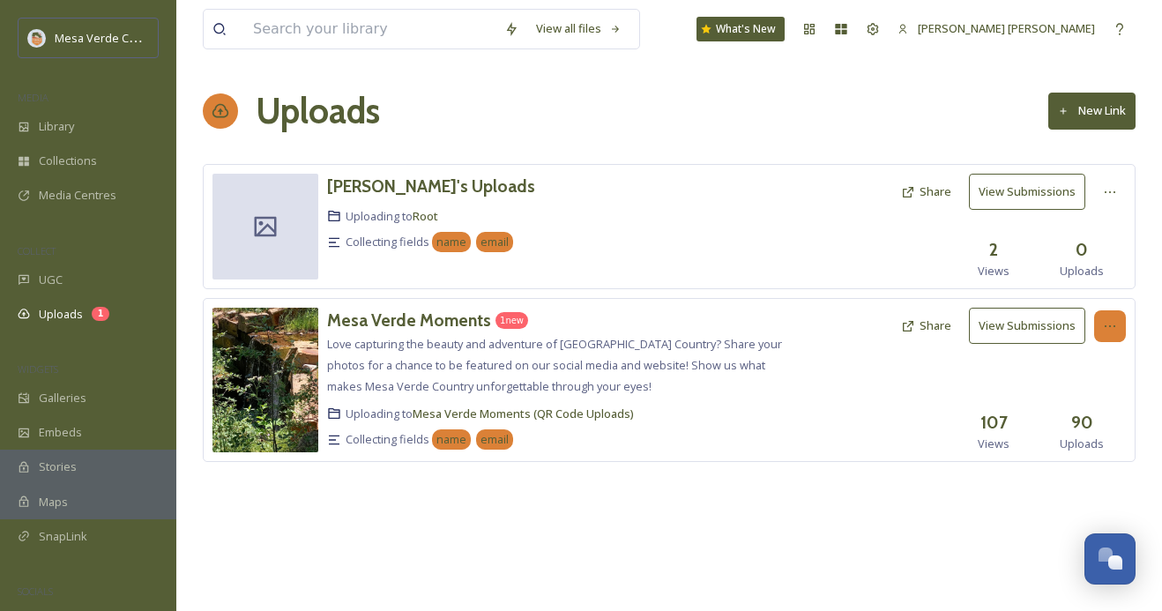
click at [1115, 320] on icon at bounding box center [1110, 326] width 14 height 14
click at [1097, 365] on span "View Link" at bounding box center [1091, 364] width 49 height 17
click at [1108, 366] on span "View Link" at bounding box center [1091, 364] width 49 height 17
